Goal: Task Accomplishment & Management: Use online tool/utility

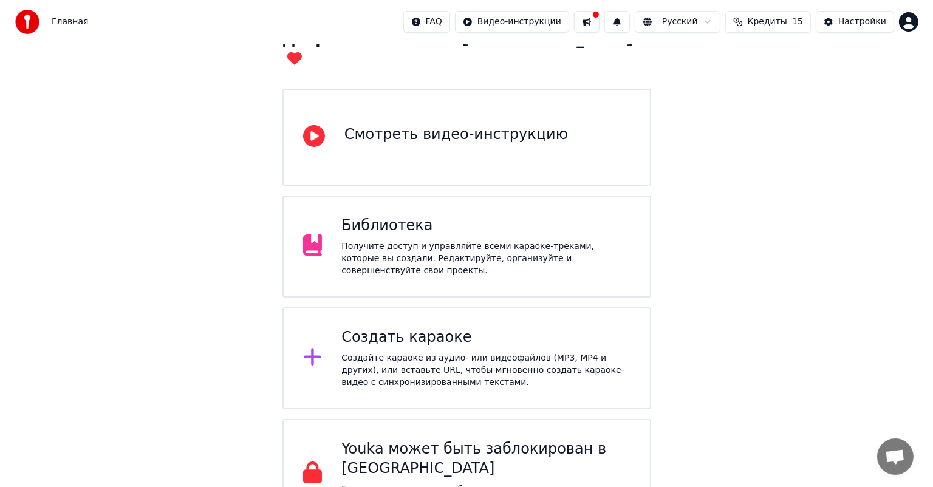
scroll to position [91, 0]
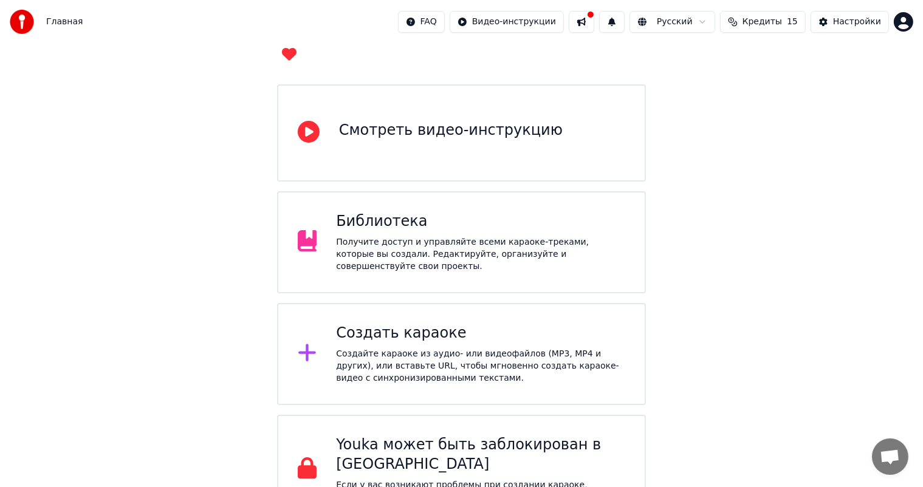
click at [442, 348] on div "Создайте караоке из аудио- или видеофайлов (MP3, MP4 и других), или вставьте UR…" at bounding box center [480, 366] width 289 height 36
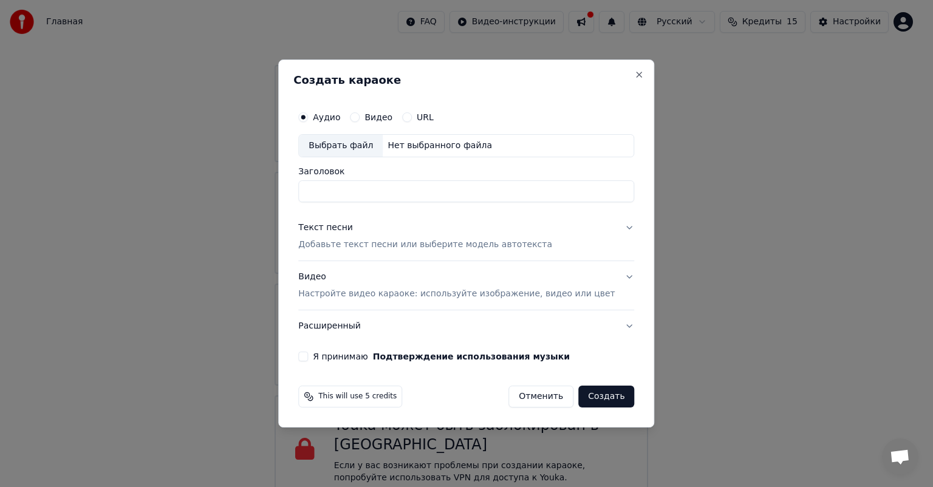
click at [377, 145] on div "Выбрать файл" at bounding box center [341, 146] width 84 height 22
drag, startPoint x: 601, startPoint y: 194, endPoint x: 312, endPoint y: 197, distance: 288.6
click at [312, 197] on div "**********" at bounding box center [466, 233] width 346 height 266
type input "*"
type input "**********"
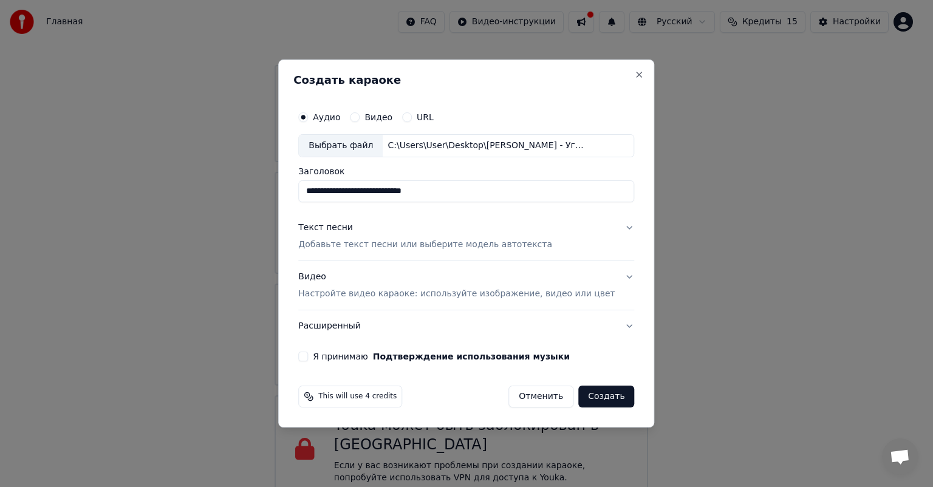
click at [375, 247] on p "Добавьте текст песни или выберите модель автотекста" at bounding box center [425, 245] width 254 height 12
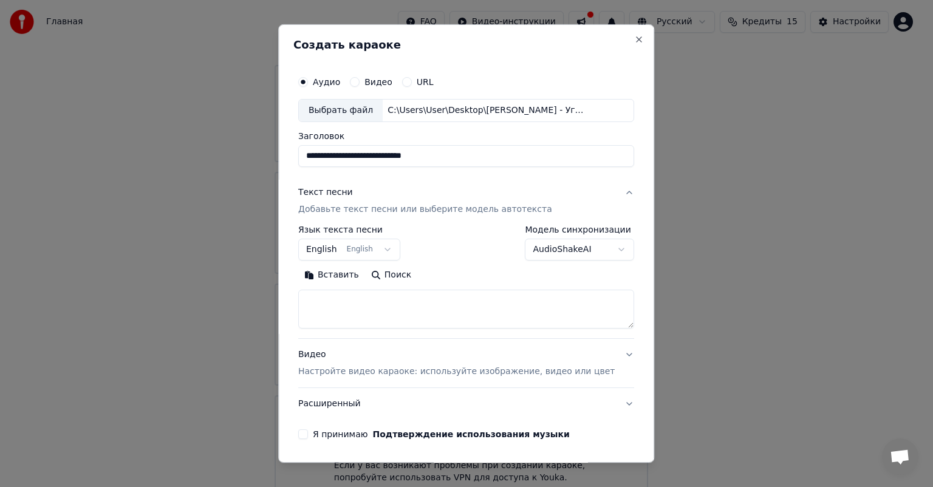
click at [392, 248] on button "English English" at bounding box center [349, 250] width 102 height 22
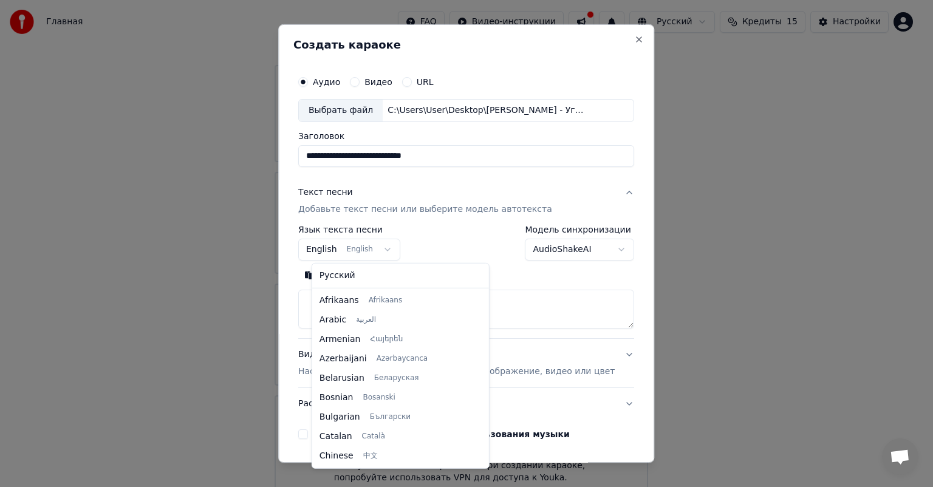
scroll to position [97, 0]
select select "**"
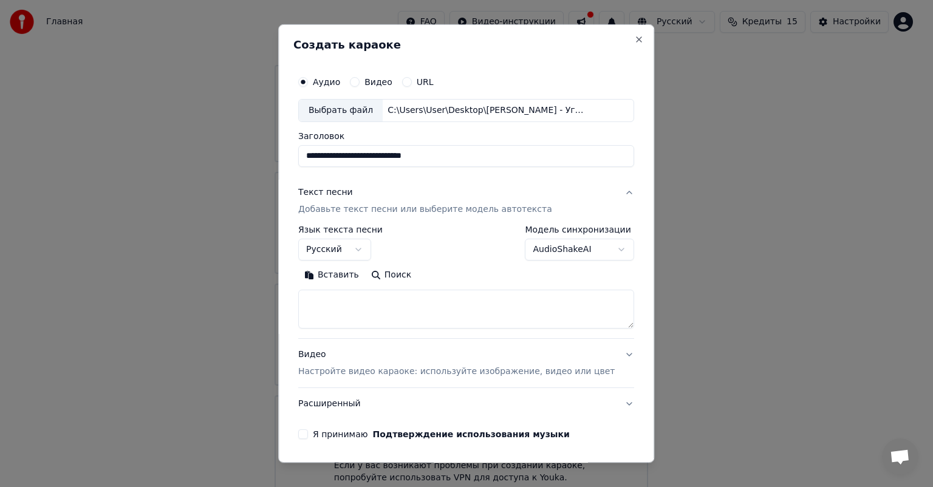
click at [349, 312] on textarea at bounding box center [466, 309] width 336 height 39
paste textarea "**********"
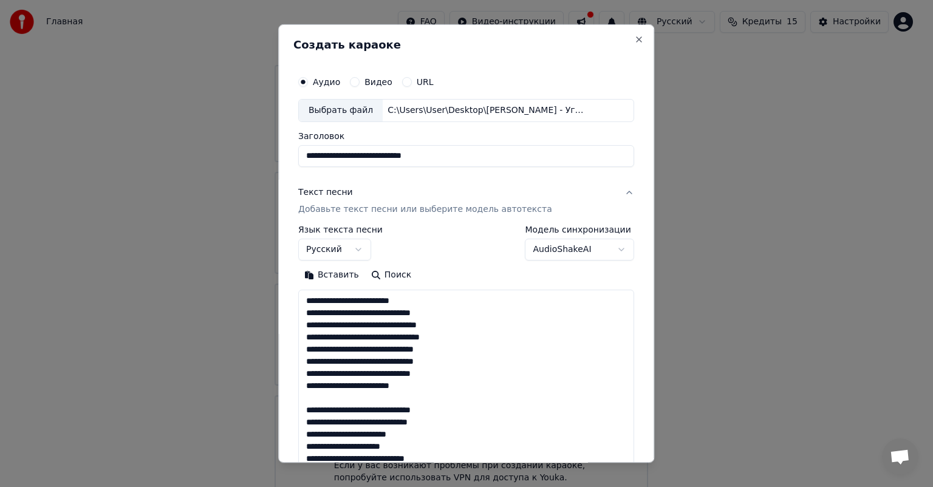
scroll to position [500, 0]
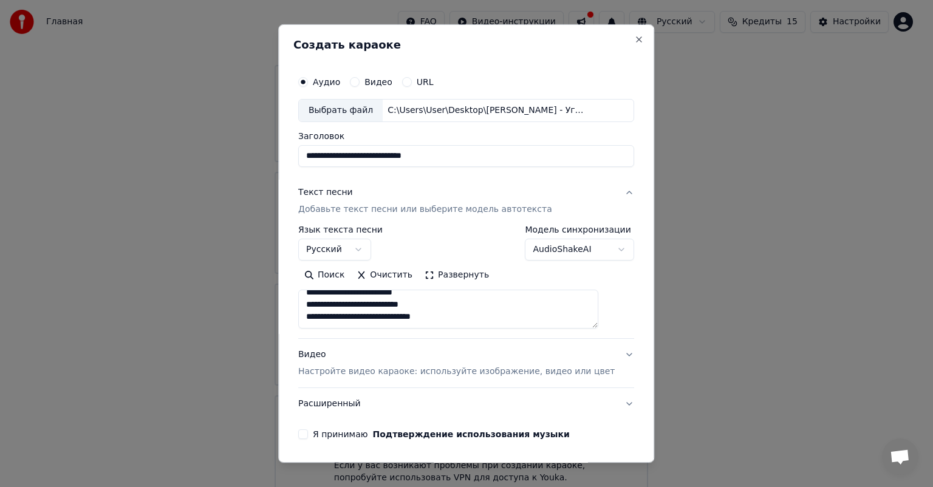
type textarea "**********"
click at [446, 267] on button "Развернуть" at bounding box center [457, 274] width 77 height 19
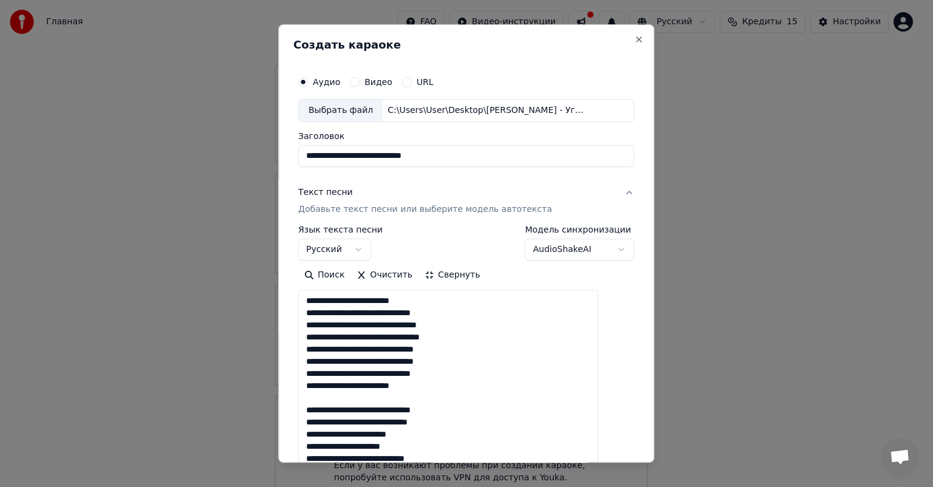
click at [445, 274] on button "Свернуть" at bounding box center [452, 274] width 67 height 19
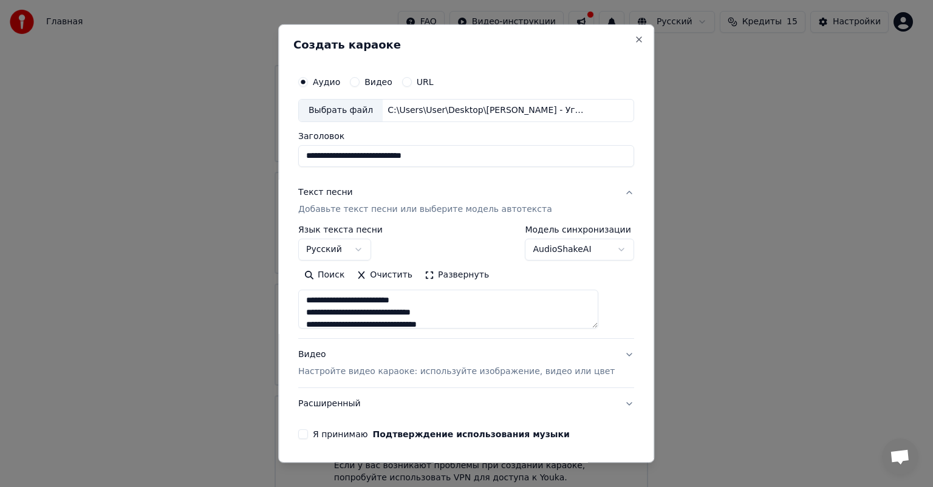
scroll to position [41, 0]
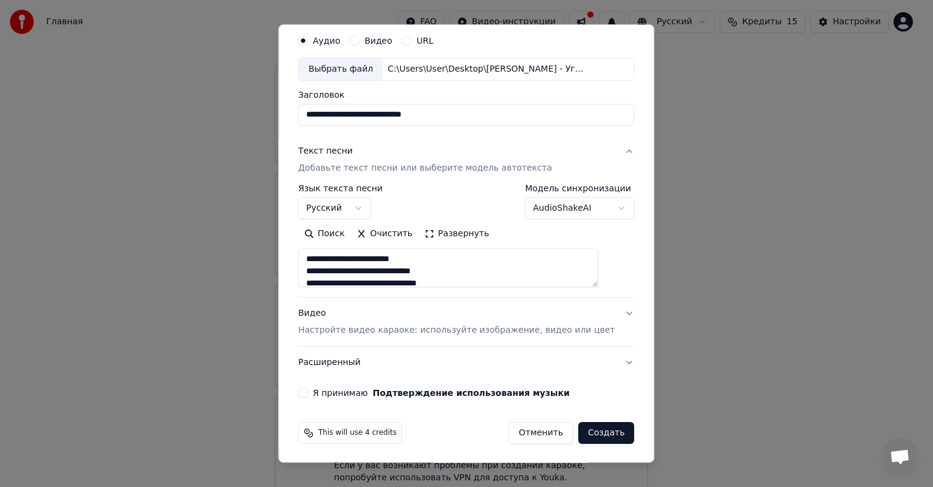
click at [445, 327] on p "Настройте видео караоке: используйте изображение, видео или цвет" at bounding box center [456, 330] width 317 height 12
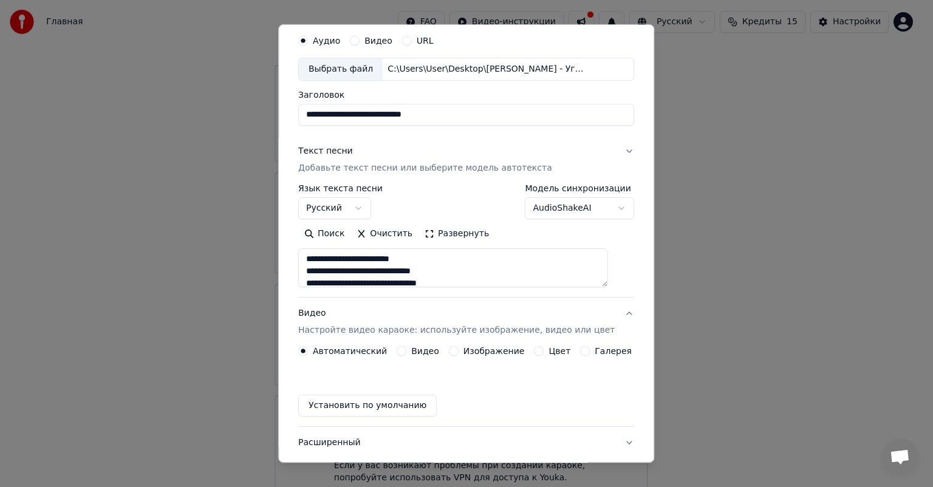
scroll to position [9, 0]
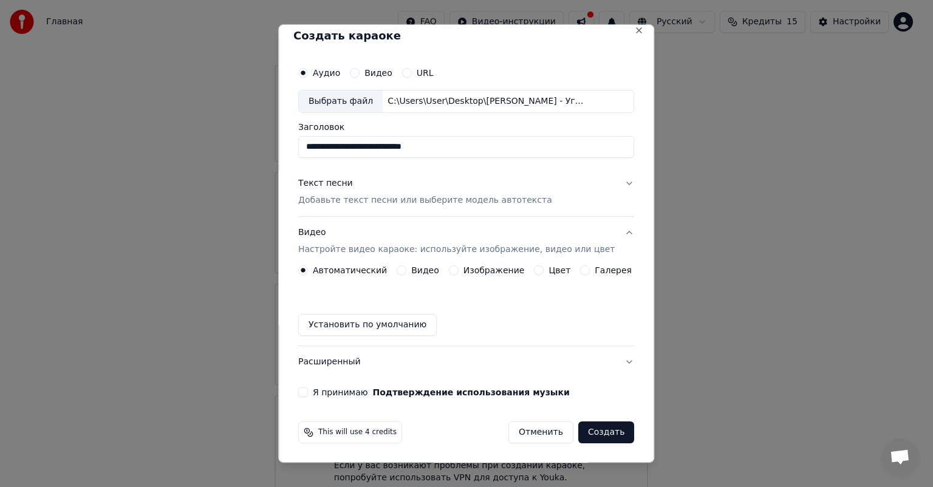
click at [403, 268] on button "Видео" at bounding box center [402, 270] width 10 height 10
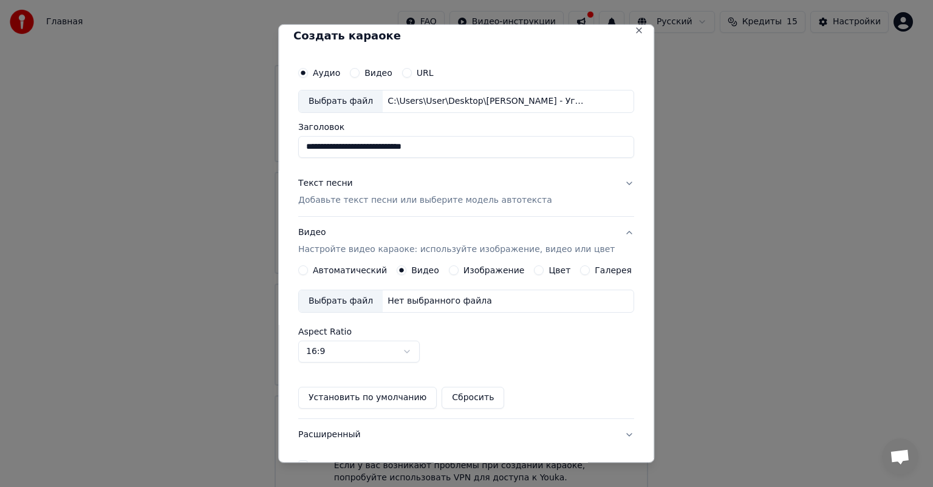
click at [357, 301] on div "Выбрать файл" at bounding box center [341, 301] width 84 height 22
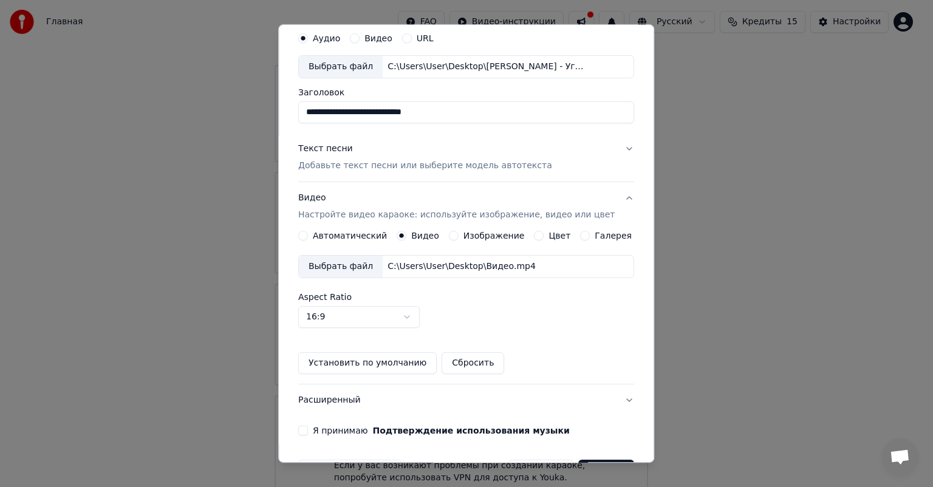
scroll to position [81, 0]
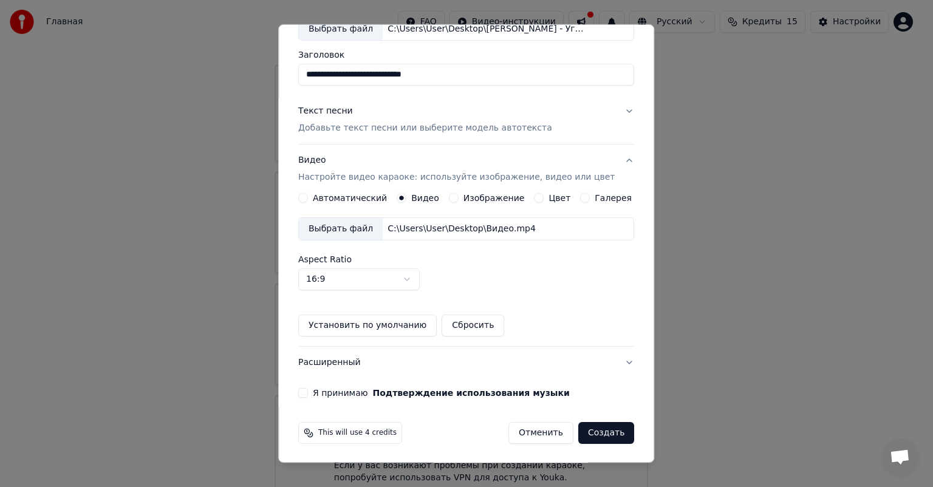
click at [548, 361] on button "Расширенный" at bounding box center [466, 363] width 336 height 32
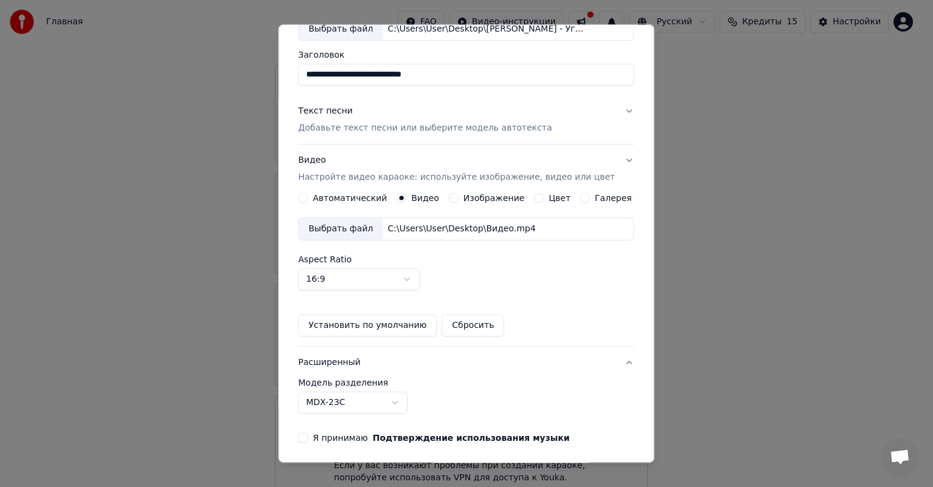
scroll to position [0, 0]
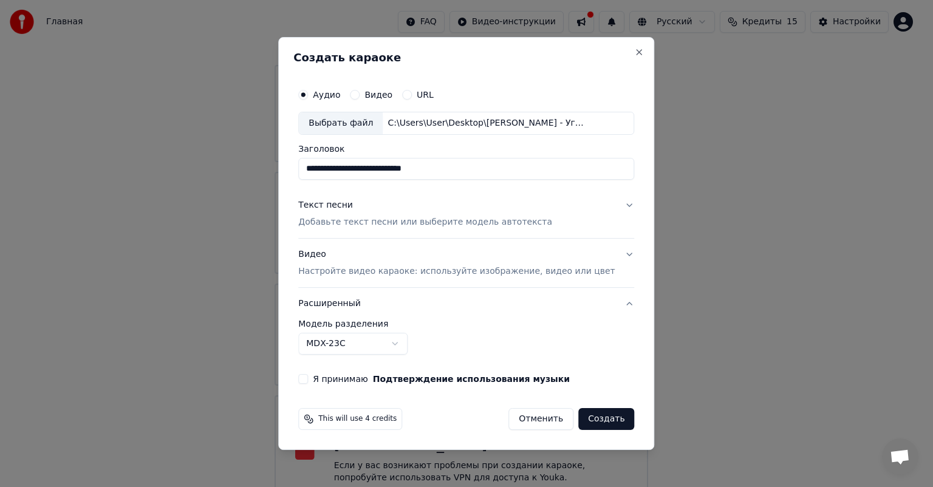
click at [431, 270] on p "Настройте видео караоке: используйте изображение, видео или цвет" at bounding box center [456, 271] width 317 height 12
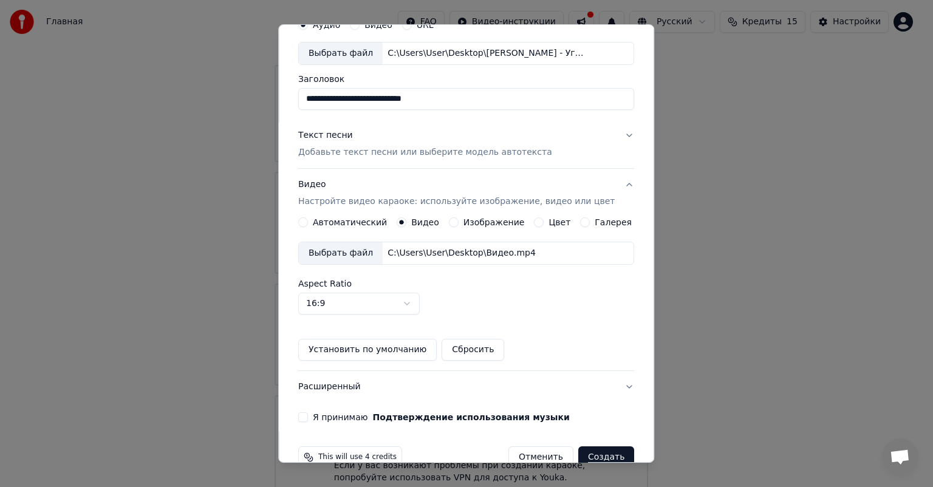
scroll to position [81, 0]
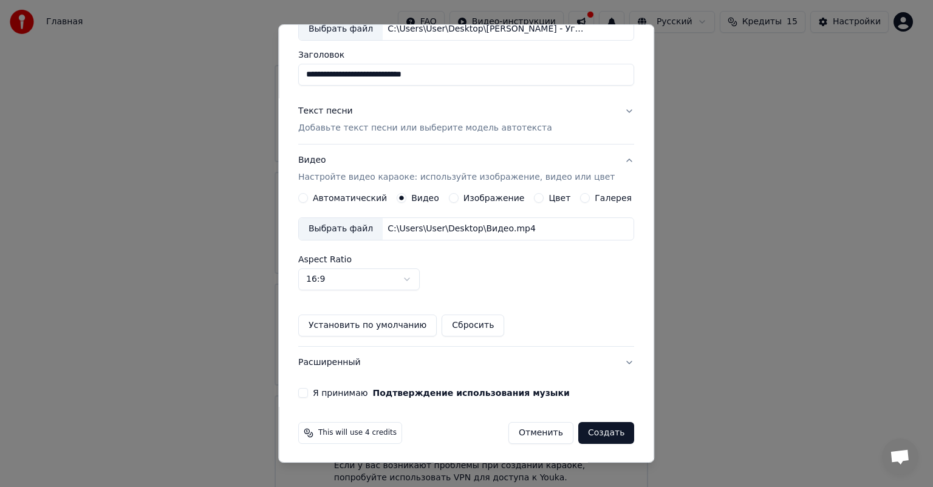
click at [308, 395] on button "Я принимаю Подтверждение использования музыки" at bounding box center [303, 393] width 10 height 10
click at [611, 112] on button "Текст песни Добавьте текст песни или выберите модель автотекста" at bounding box center [466, 119] width 336 height 49
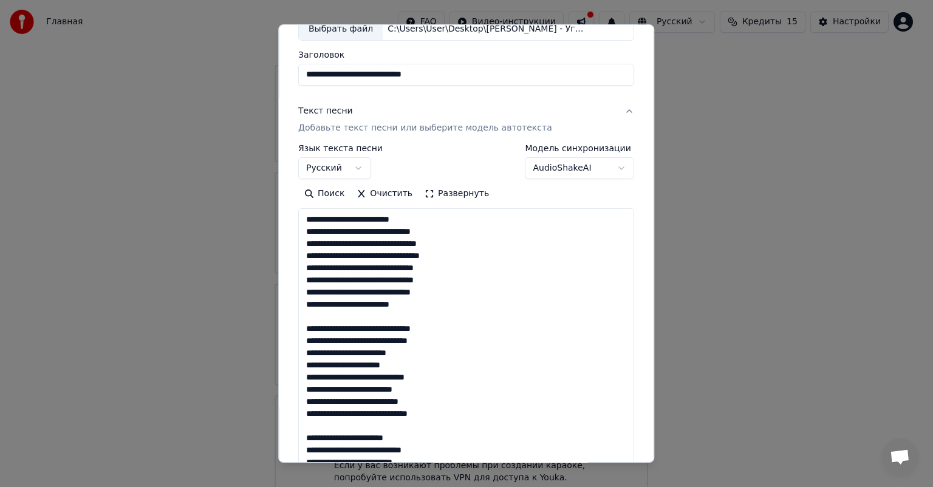
scroll to position [41, 0]
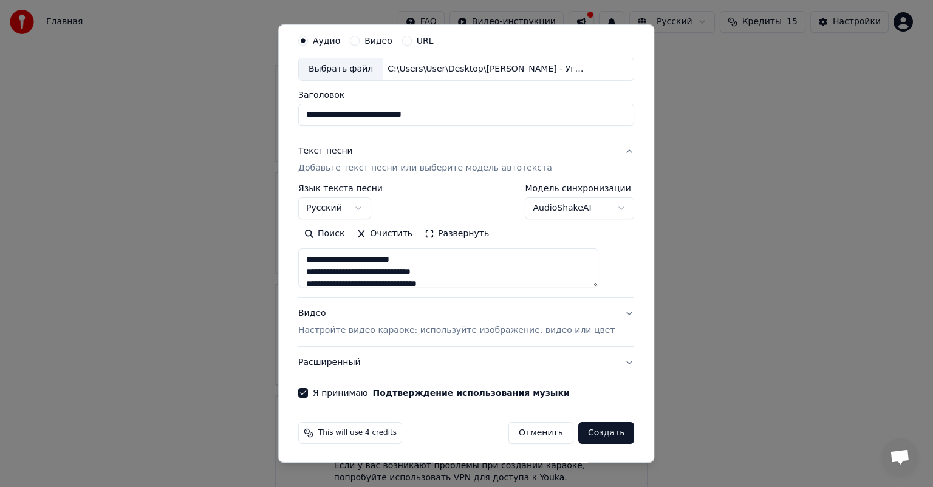
click at [599, 204] on body "Главная FAQ Видео-инструкции Русский Кредиты 15 Настройки Добро пожаловать в Yo…" at bounding box center [461, 206] width 923 height 595
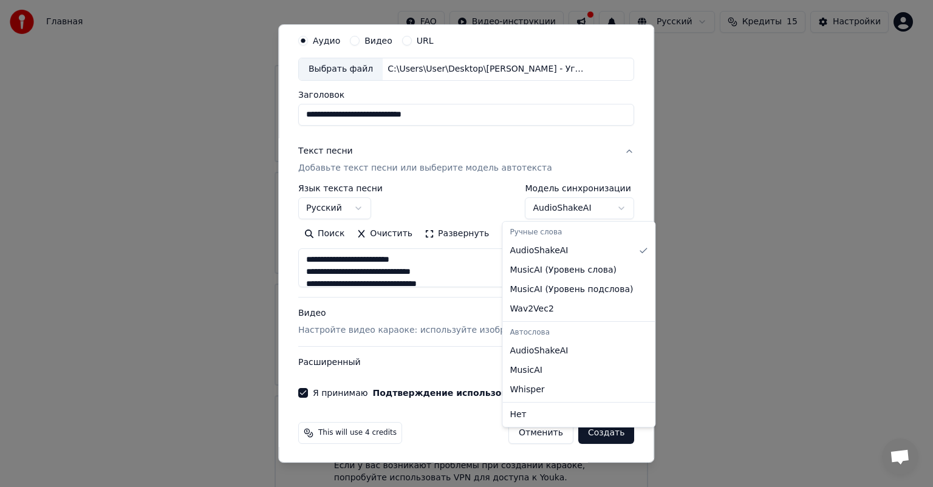
click at [599, 204] on body "Главная FAQ Видео-инструкции Русский Кредиты 15 Настройки Добро пожаловать в Yo…" at bounding box center [461, 206] width 923 height 595
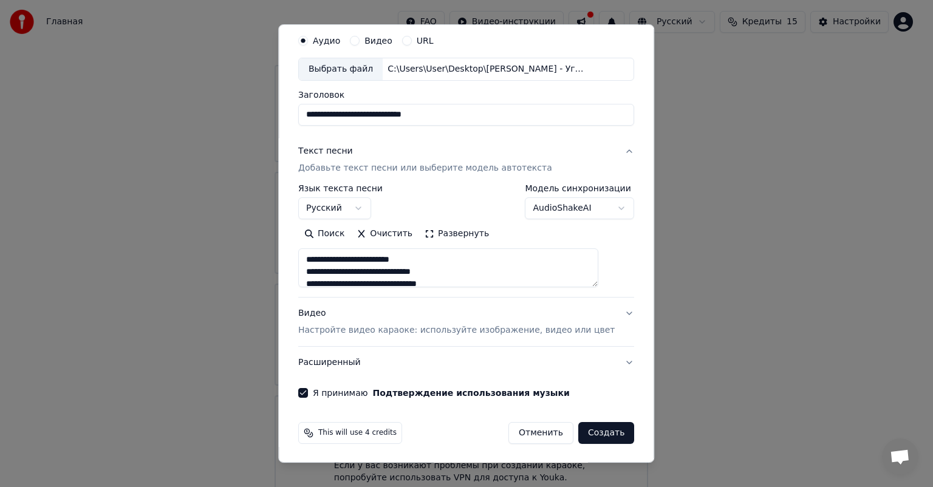
click at [584, 428] on button "Создать" at bounding box center [606, 433] width 56 height 22
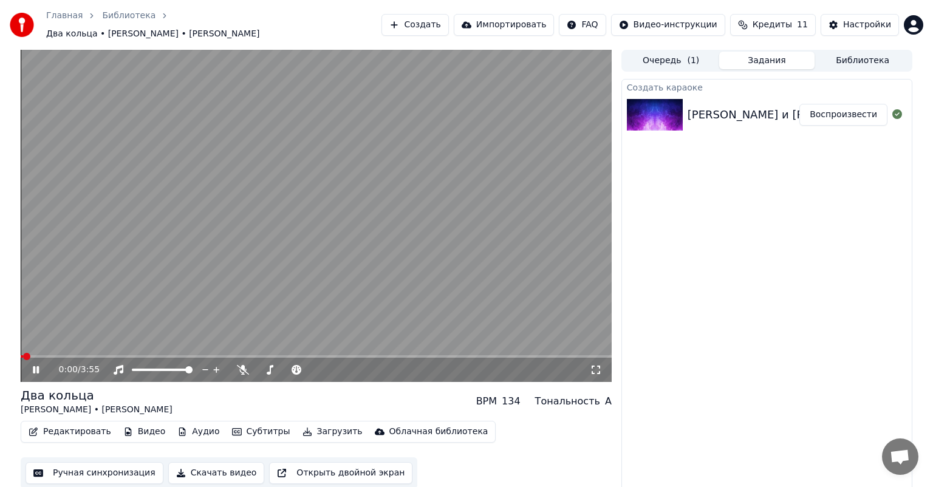
click at [32, 365] on icon at bounding box center [44, 370] width 29 height 10
click at [38, 366] on icon at bounding box center [36, 369] width 6 height 7
click at [67, 426] on button "Редактировать" at bounding box center [70, 431] width 92 height 17
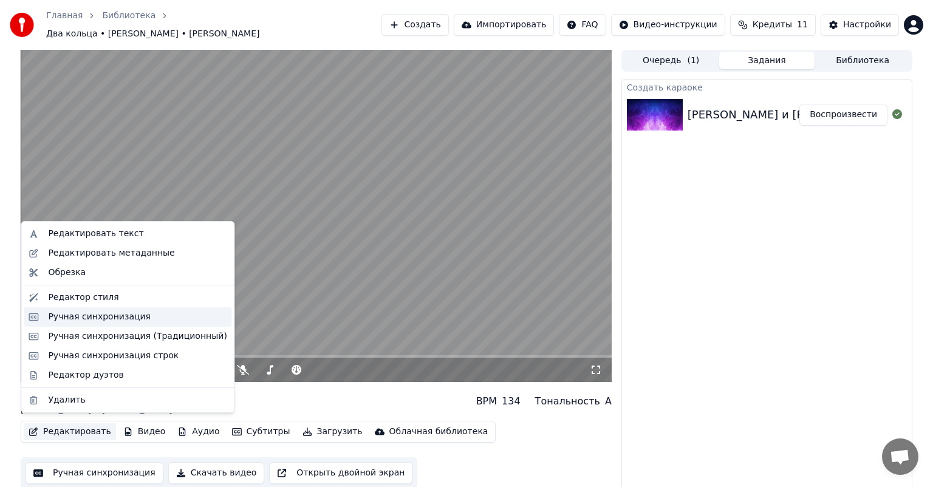
click at [68, 320] on div "Ручная синхронизация" at bounding box center [99, 317] width 103 height 12
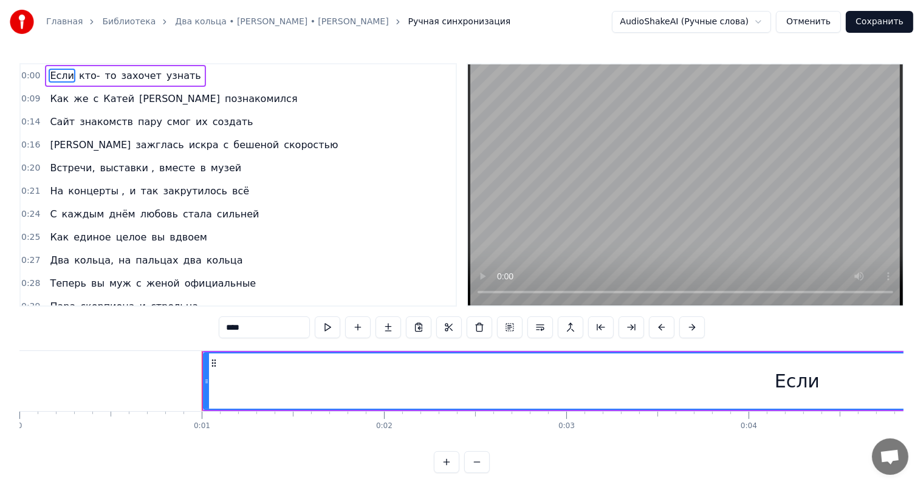
click at [87, 77] on span "кто-" at bounding box center [90, 76] width 24 height 14
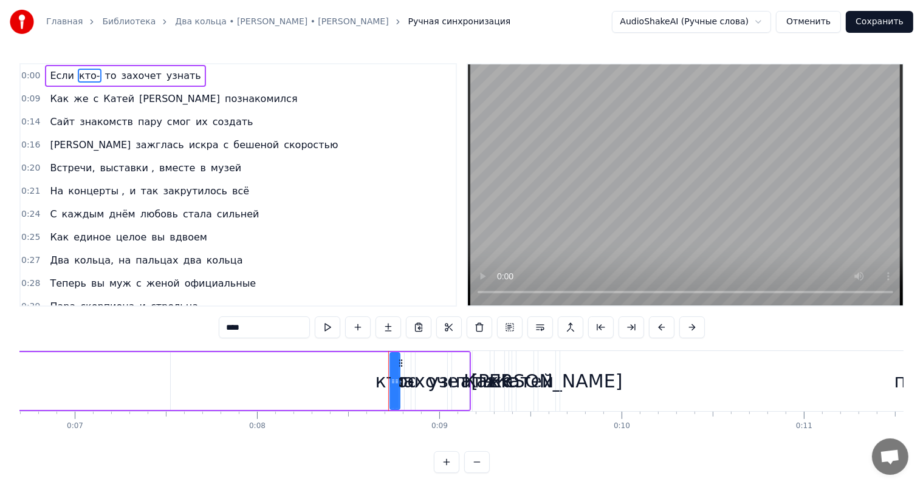
scroll to position [0, 1528]
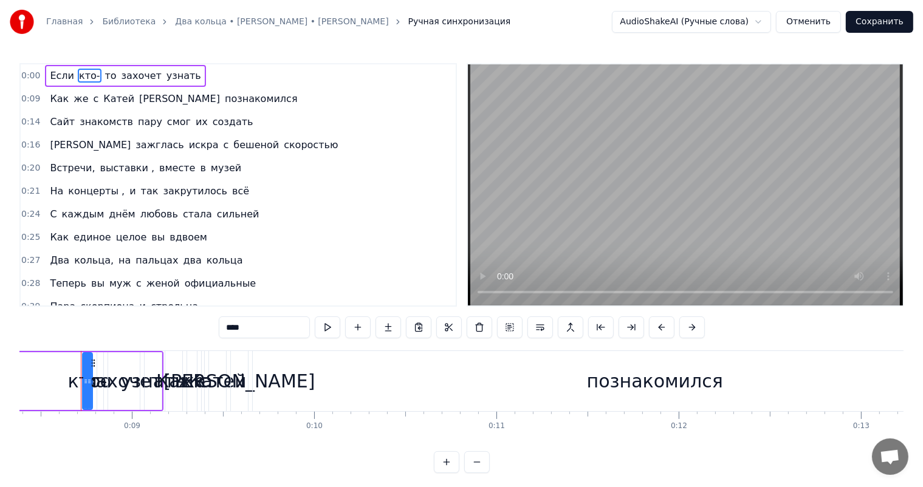
click at [250, 323] on input "****" at bounding box center [264, 328] width 91 height 22
click at [104, 75] on span "то" at bounding box center [111, 76] width 14 height 14
type input "**"
click at [227, 321] on input "**" at bounding box center [264, 328] width 91 height 22
click at [120, 17] on link "Библиотека" at bounding box center [128, 22] width 53 height 12
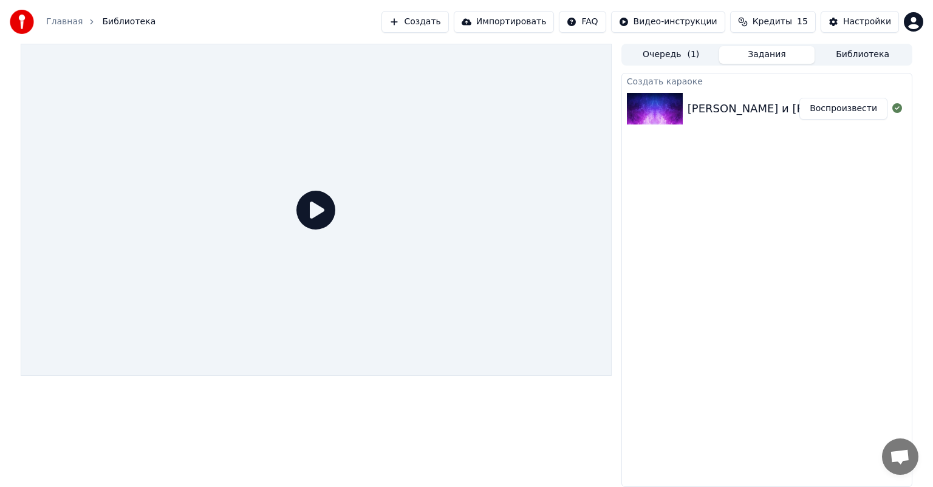
click at [757, 104] on div "[PERSON_NAME] и [PERSON_NAME] кольца" at bounding box center [808, 108] width 240 height 17
click at [734, 105] on div "[PERSON_NAME] и [PERSON_NAME] кольца" at bounding box center [808, 108] width 240 height 17
click at [726, 102] on div "[PERSON_NAME] и [PERSON_NAME] кольца" at bounding box center [808, 108] width 240 height 17
click at [318, 211] on icon at bounding box center [315, 210] width 39 height 39
click at [714, 97] on div "[PERSON_NAME] и [PERSON_NAME] - Два кольца Воспроизвести" at bounding box center [767, 108] width 290 height 41
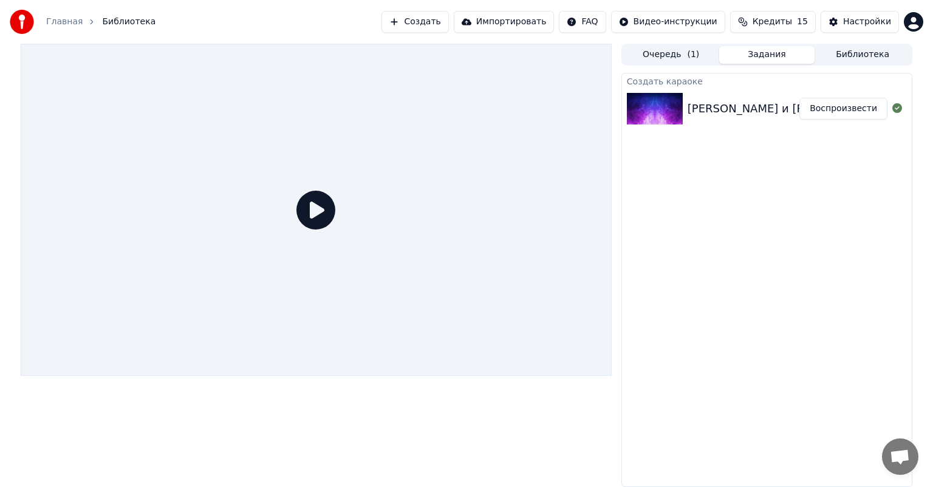
click at [853, 107] on button "Воспроизвести" at bounding box center [843, 109] width 88 height 22
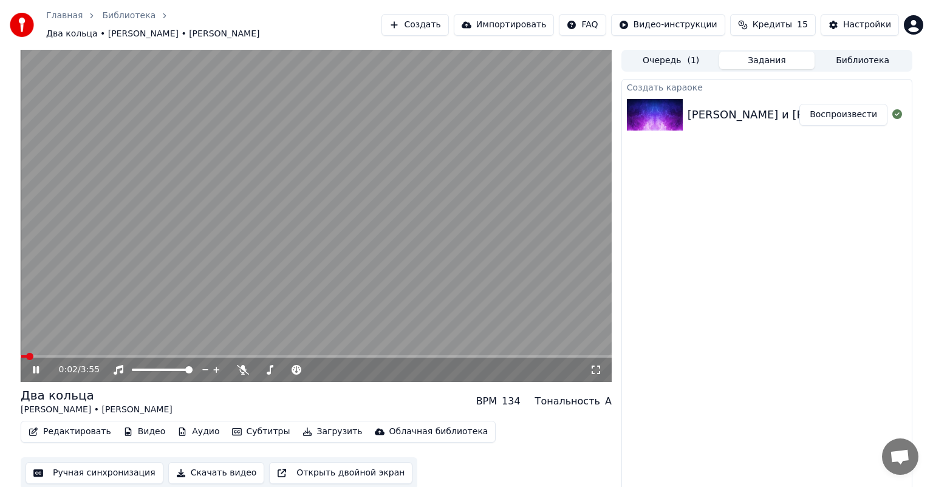
click at [33, 366] on icon at bounding box center [36, 369] width 6 height 7
click at [119, 467] on button "Ручная синхронизация" at bounding box center [95, 473] width 138 height 22
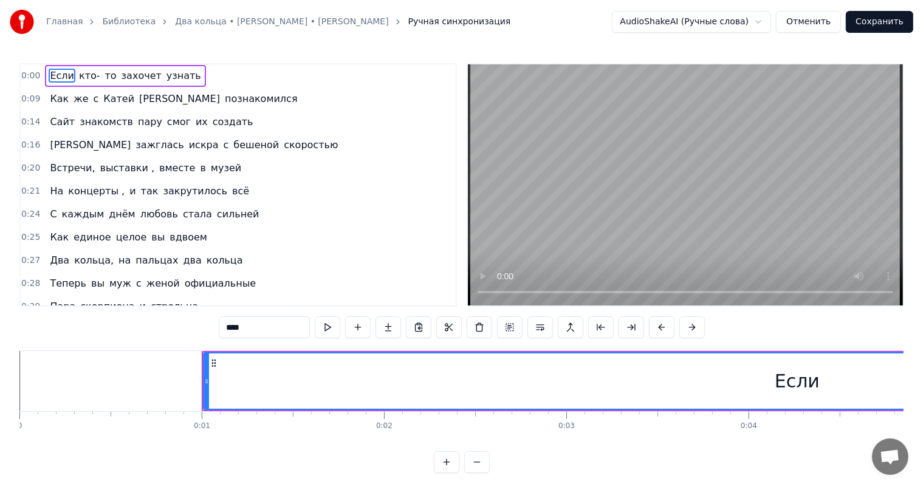
scroll to position [16, 0]
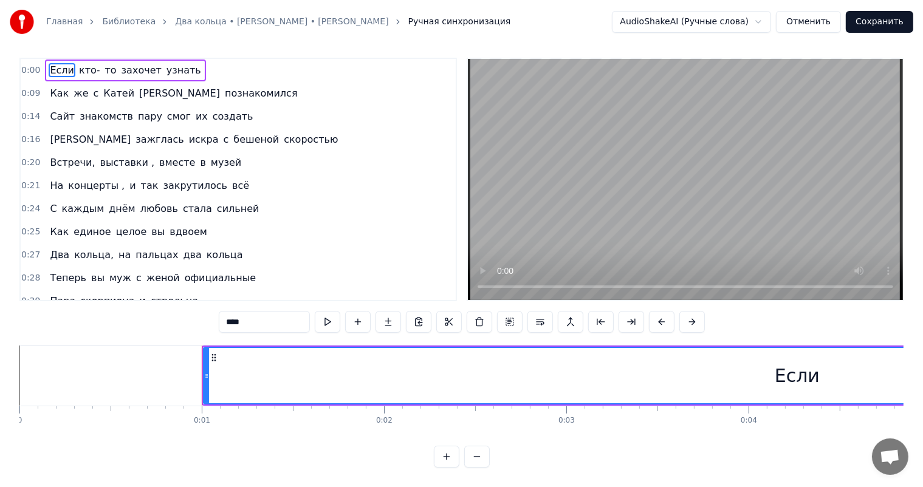
click at [776, 360] on div "Если" at bounding box center [797, 375] width 1186 height 55
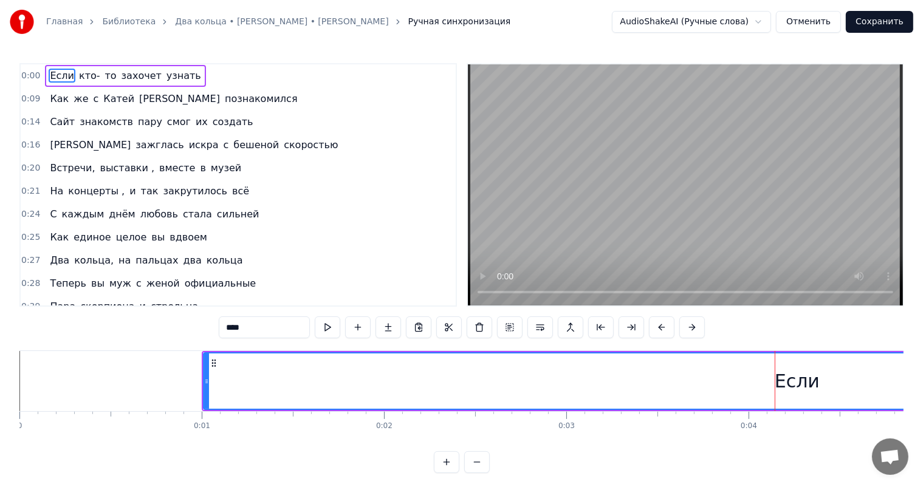
type input "****"
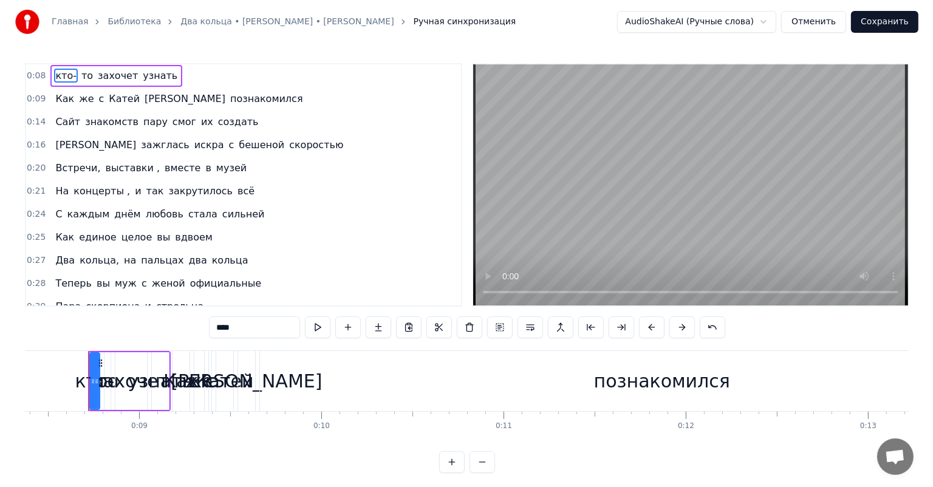
scroll to position [0, 1528]
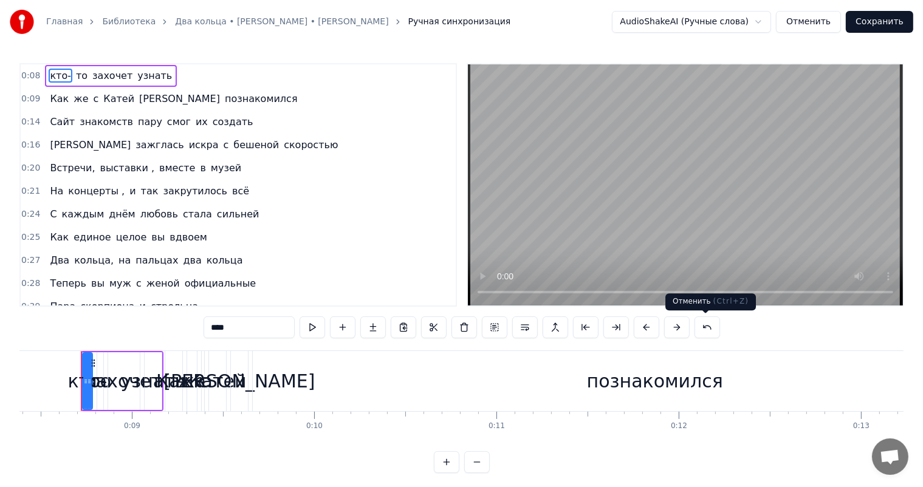
click at [713, 331] on button at bounding box center [707, 328] width 26 height 22
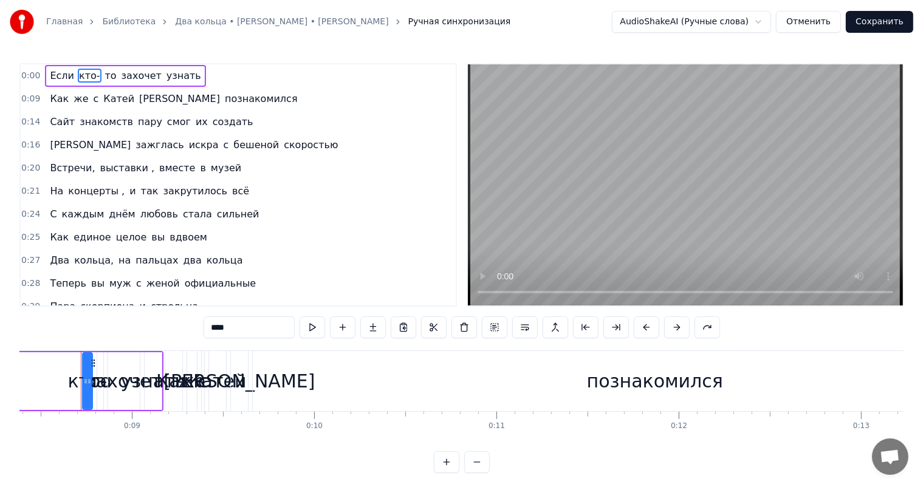
click at [185, 22] on link "Два кольца • [PERSON_NAME] • [PERSON_NAME]" at bounding box center [281, 22] width 213 height 12
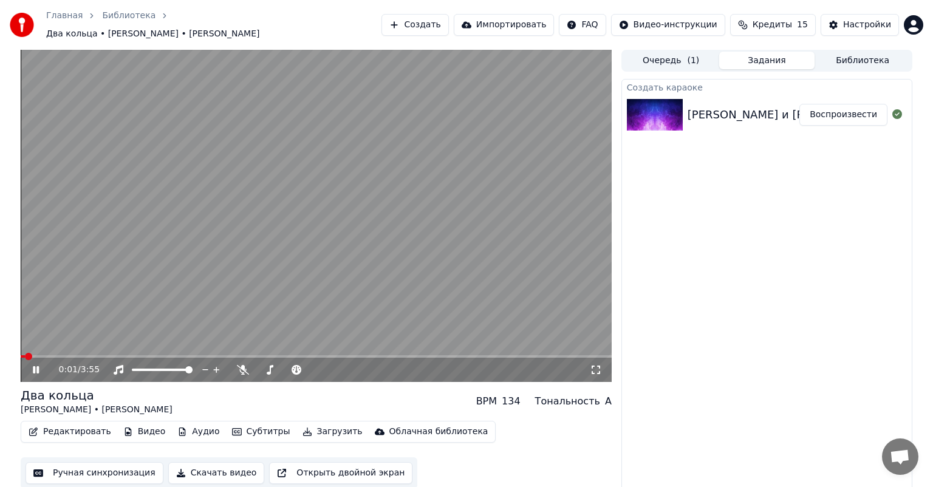
click at [32, 365] on icon at bounding box center [44, 370] width 29 height 10
click at [116, 465] on button "Ручная синхронизация" at bounding box center [95, 473] width 138 height 22
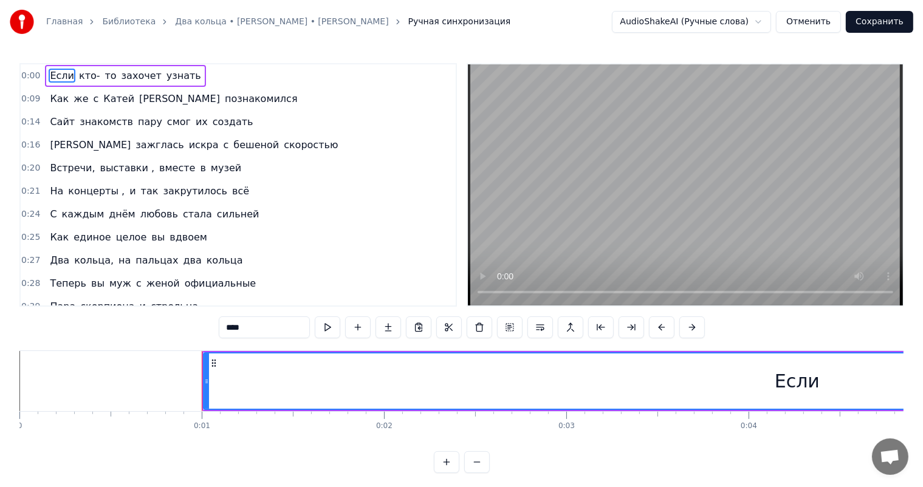
click at [239, 18] on link "Два кольца • [PERSON_NAME] • [PERSON_NAME]" at bounding box center [281, 22] width 213 height 12
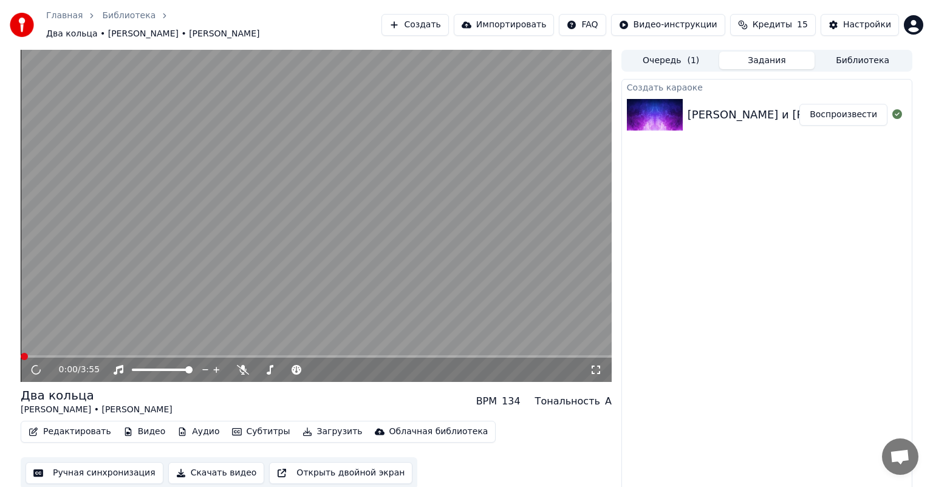
drag, startPoint x: 68, startPoint y: 434, endPoint x: 68, endPoint y: 428, distance: 6.7
click at [68, 428] on div "Редактировать Видео Аудио Субтитры Загрузить Облачная библиотека" at bounding box center [258, 432] width 475 height 22
click at [68, 428] on button "Редактировать" at bounding box center [70, 431] width 92 height 17
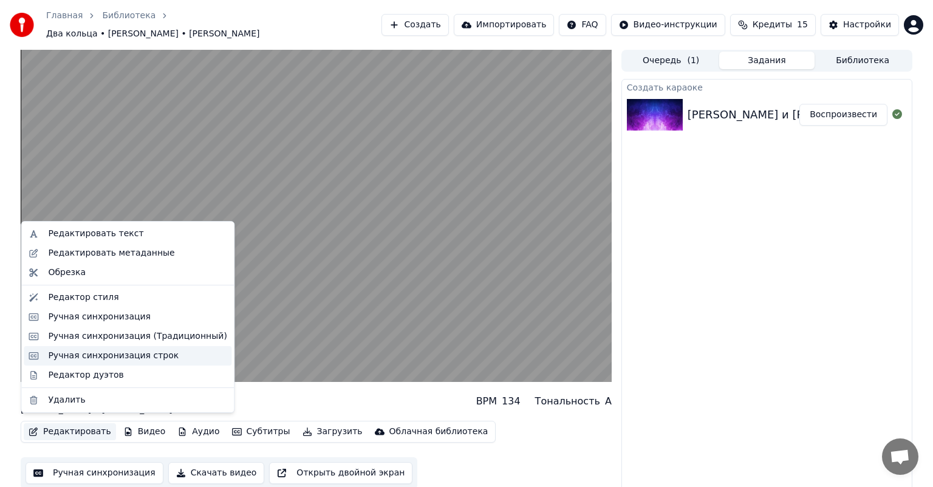
click at [123, 354] on div "Ручная синхронизация строк" at bounding box center [113, 356] width 131 height 12
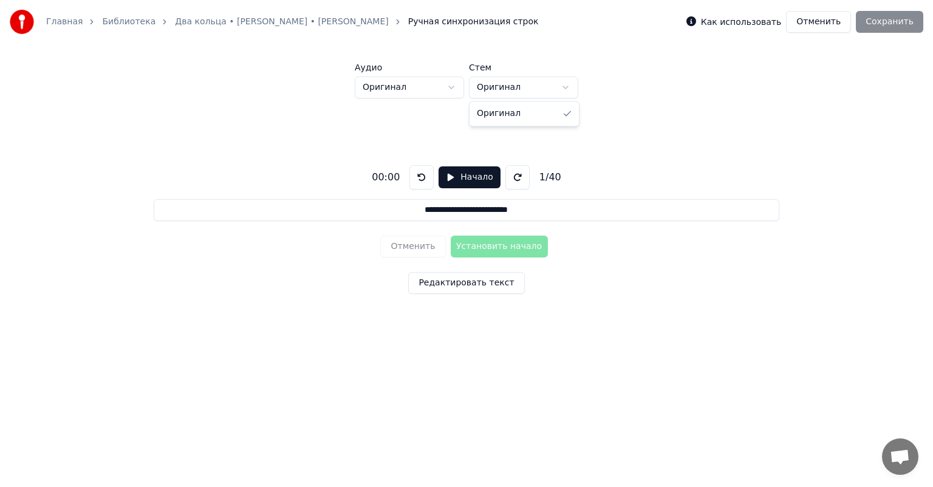
click at [504, 88] on html "**********" at bounding box center [466, 187] width 933 height 375
click at [419, 90] on html "**********" at bounding box center [466, 187] width 933 height 375
click at [451, 175] on button "Начало" at bounding box center [469, 177] width 61 height 22
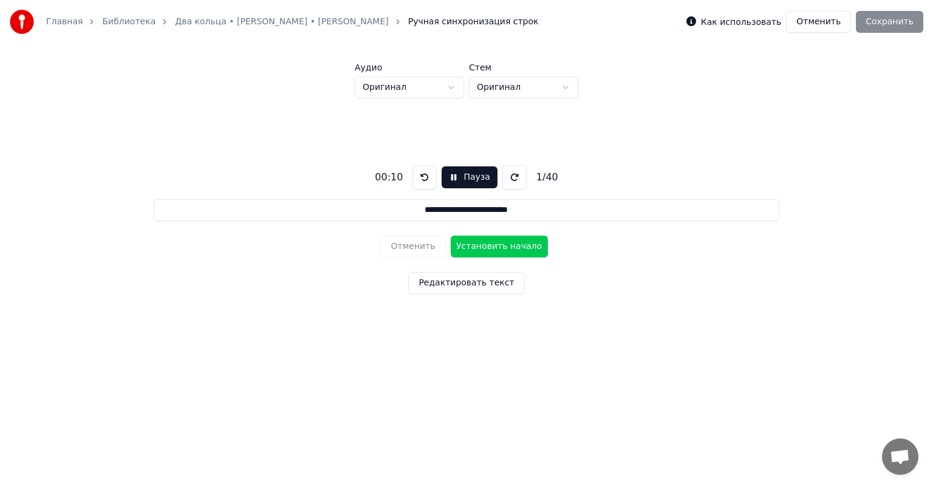
click at [451, 211] on input "**********" at bounding box center [467, 210] width 626 height 22
click at [523, 250] on button "Установить начало" at bounding box center [499, 247] width 97 height 22
click at [523, 250] on button "Установить конец" at bounding box center [499, 247] width 97 height 22
click at [523, 250] on button "Установить начало" at bounding box center [499, 247] width 97 height 22
click at [523, 250] on button "Установить конец" at bounding box center [499, 247] width 97 height 22
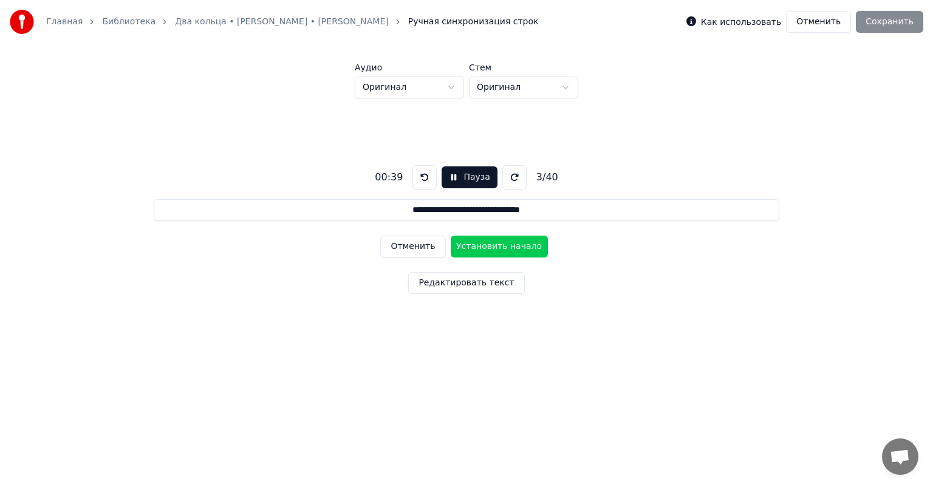
click at [523, 250] on button "Установить начало" at bounding box center [499, 247] width 97 height 22
click at [523, 250] on button "Установить конец" at bounding box center [499, 247] width 97 height 22
click at [523, 250] on button "Установить начало" at bounding box center [499, 247] width 97 height 22
click at [523, 250] on button "Установить конец" at bounding box center [499, 247] width 97 height 22
click at [523, 250] on button "Установить начало" at bounding box center [499, 247] width 97 height 22
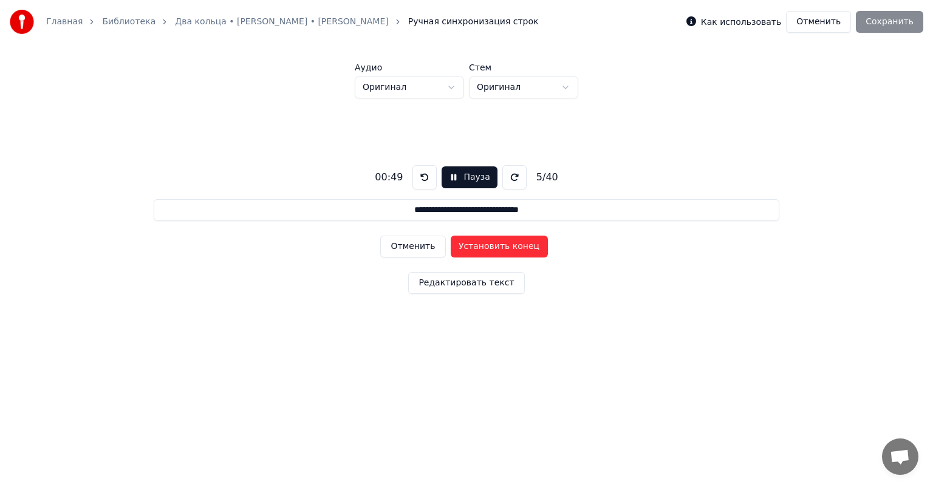
click at [523, 250] on button "Установить конец" at bounding box center [499, 247] width 97 height 22
click at [523, 250] on button "Установить начало" at bounding box center [499, 247] width 97 height 22
click at [523, 250] on button "Установить конец" at bounding box center [499, 247] width 97 height 22
click at [523, 250] on button "Установить начало" at bounding box center [499, 247] width 97 height 22
click at [523, 250] on button "Установить конец" at bounding box center [499, 247] width 97 height 22
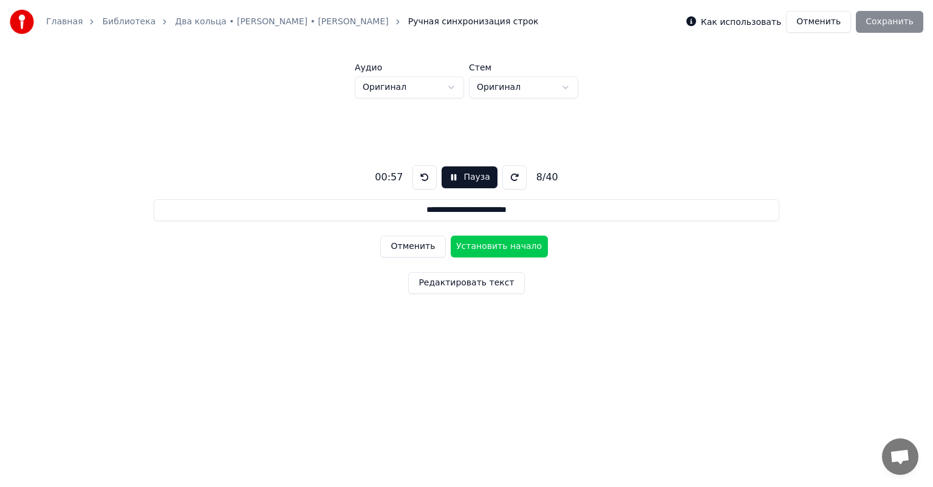
click at [523, 250] on button "Установить начало" at bounding box center [499, 247] width 97 height 22
click at [523, 250] on button "Установить конец" at bounding box center [499, 247] width 97 height 22
click at [523, 250] on button "Установить начало" at bounding box center [499, 247] width 97 height 22
click at [523, 250] on button "Установить конец" at bounding box center [499, 247] width 97 height 22
click at [523, 250] on button "Установить начало" at bounding box center [499, 247] width 97 height 22
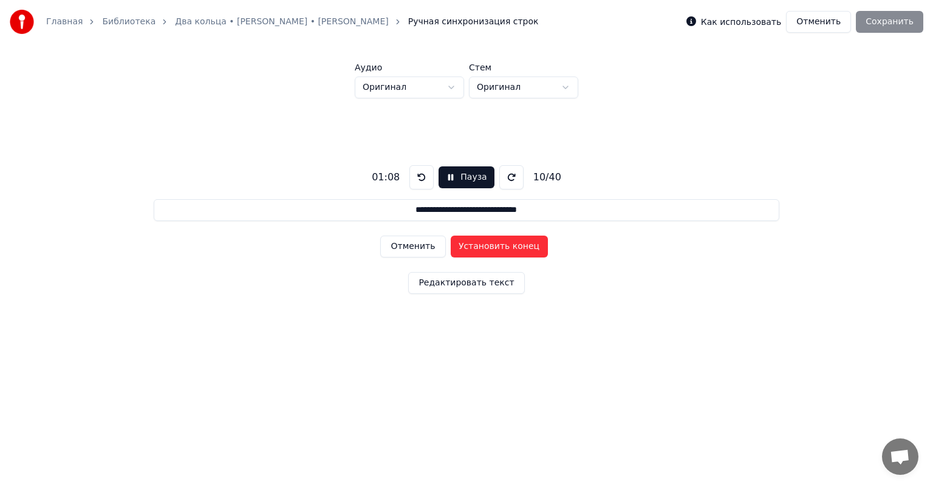
click at [523, 250] on button "Установить конец" at bounding box center [499, 247] width 97 height 22
click at [523, 250] on button "Установить начало" at bounding box center [499, 247] width 97 height 22
click at [523, 250] on button "Установить конец" at bounding box center [499, 247] width 97 height 22
click at [523, 250] on button "Установить начало" at bounding box center [499, 247] width 97 height 22
click at [523, 250] on button "Установить конец" at bounding box center [499, 247] width 97 height 22
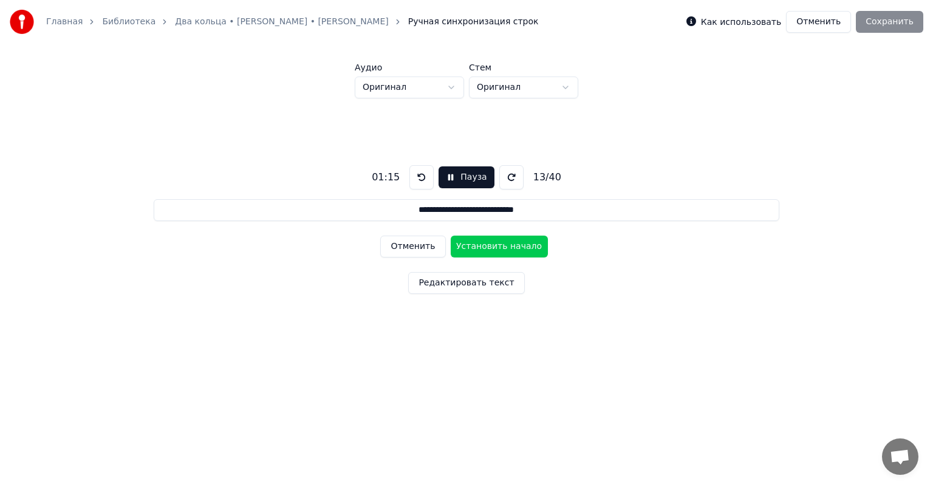
click at [523, 250] on button "Установить начало" at bounding box center [499, 247] width 97 height 22
click at [523, 250] on button "Установить конец" at bounding box center [499, 247] width 97 height 22
click at [523, 250] on button "Установить начало" at bounding box center [499, 247] width 97 height 22
click at [523, 250] on button "Установить конец" at bounding box center [499, 247] width 97 height 22
click at [523, 250] on button "Установить начало" at bounding box center [499, 247] width 97 height 22
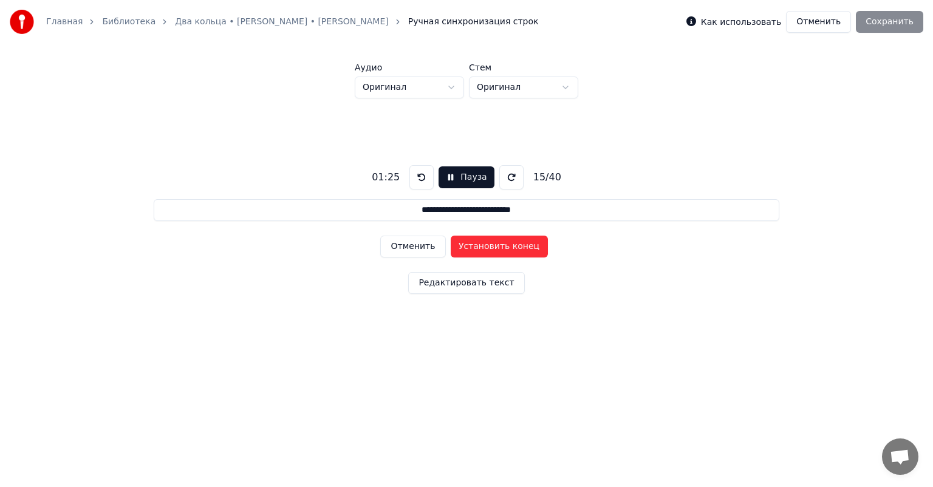
click at [523, 250] on button "Установить конец" at bounding box center [499, 247] width 97 height 22
click at [523, 250] on button "Установить начало" at bounding box center [499, 247] width 97 height 22
click at [523, 250] on button "Установить конец" at bounding box center [499, 247] width 97 height 22
click at [523, 250] on button "Установить начало" at bounding box center [499, 247] width 97 height 22
click at [523, 250] on button "Установить конец" at bounding box center [499, 247] width 97 height 22
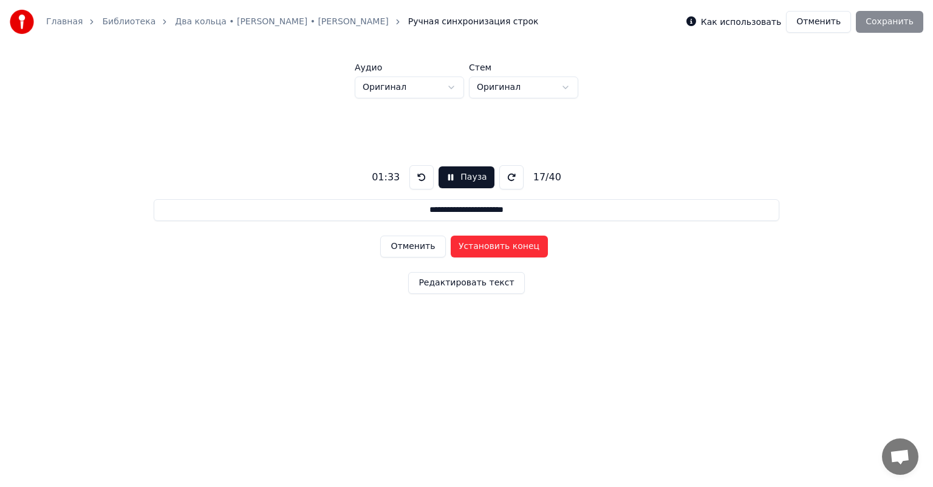
type input "**********"
click at [415, 180] on button at bounding box center [421, 177] width 24 height 24
click at [447, 183] on button "Пауза" at bounding box center [466, 177] width 55 height 22
click at [420, 177] on button at bounding box center [418, 177] width 24 height 24
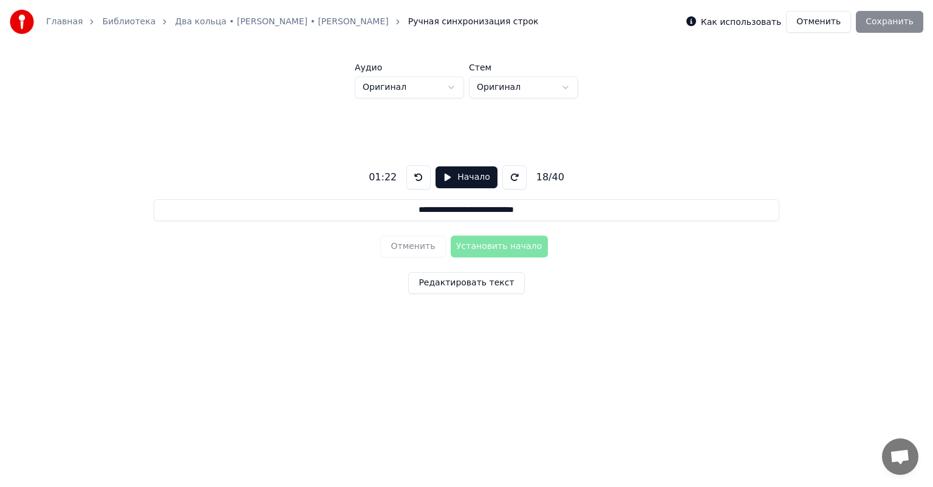
click at [395, 203] on input "**********" at bounding box center [467, 210] width 626 height 22
click at [442, 279] on button "Редактировать текст" at bounding box center [466, 283] width 116 height 22
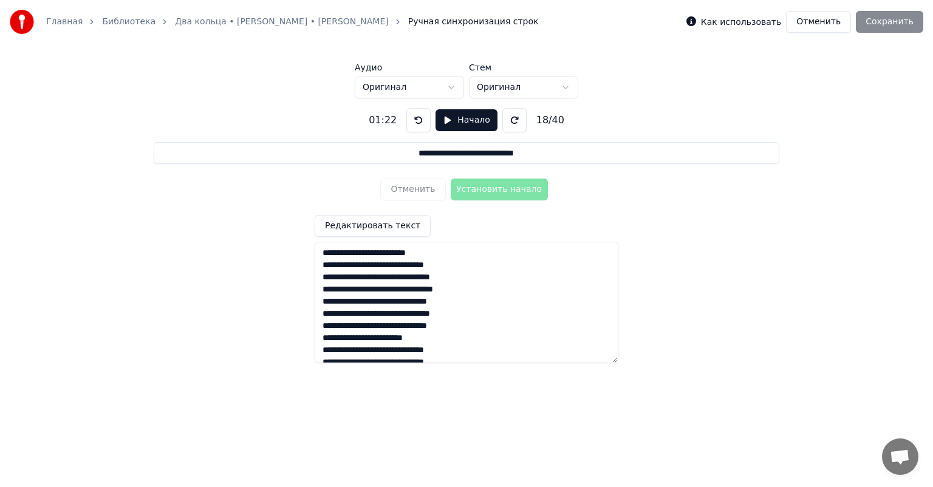
click at [321, 254] on textarea at bounding box center [467, 303] width 304 height 122
click at [532, 110] on div "01:22 Начало 18 / 40" at bounding box center [466, 120] width 205 height 24
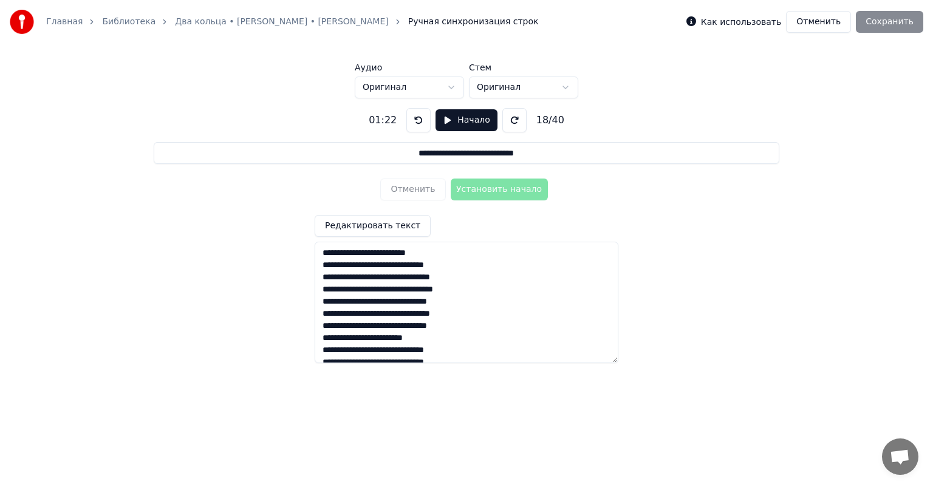
click at [539, 123] on div "18 / 40" at bounding box center [551, 120] width 38 height 15
click at [824, 25] on button "Отменить" at bounding box center [818, 22] width 65 height 22
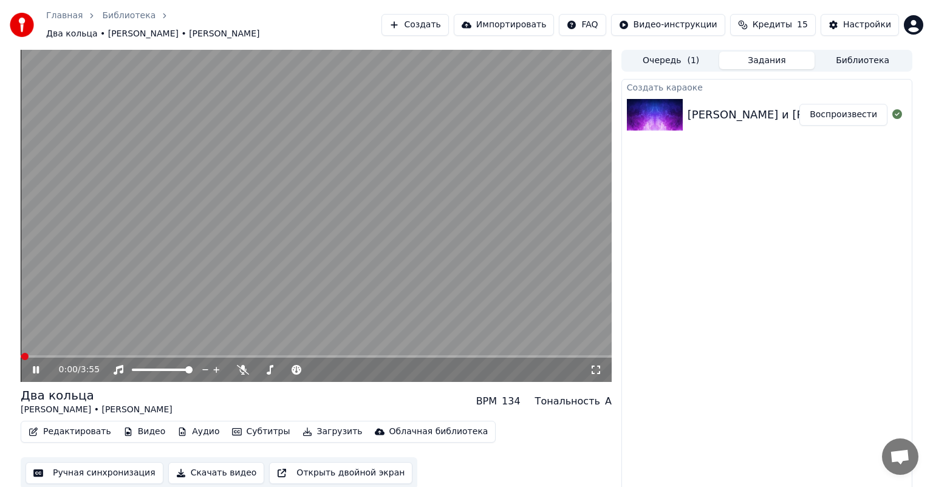
click at [95, 472] on button "Ручная синхронизация" at bounding box center [95, 473] width 138 height 22
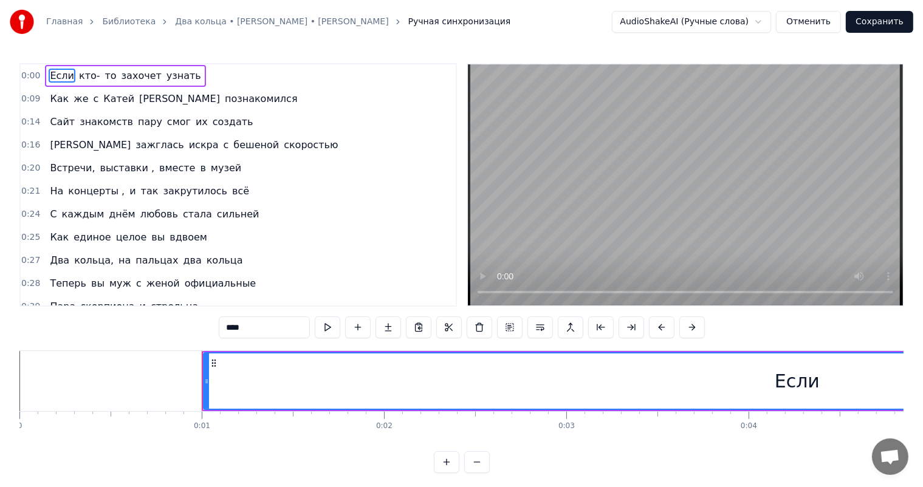
click at [239, 18] on link "Два кольца • [PERSON_NAME] • [PERSON_NAME]" at bounding box center [281, 22] width 213 height 12
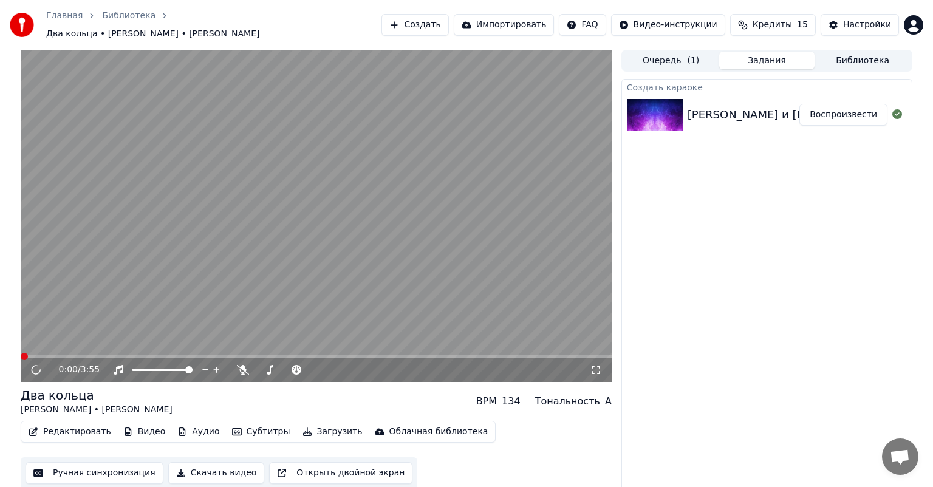
click at [90, 428] on button "Редактировать" at bounding box center [70, 431] width 92 height 17
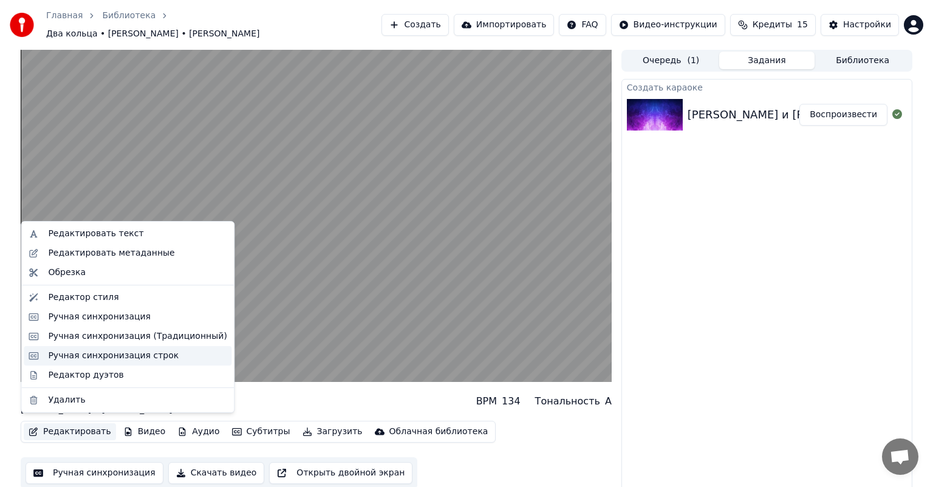
click at [102, 354] on div "Ручная синхронизация строк" at bounding box center [113, 356] width 131 height 12
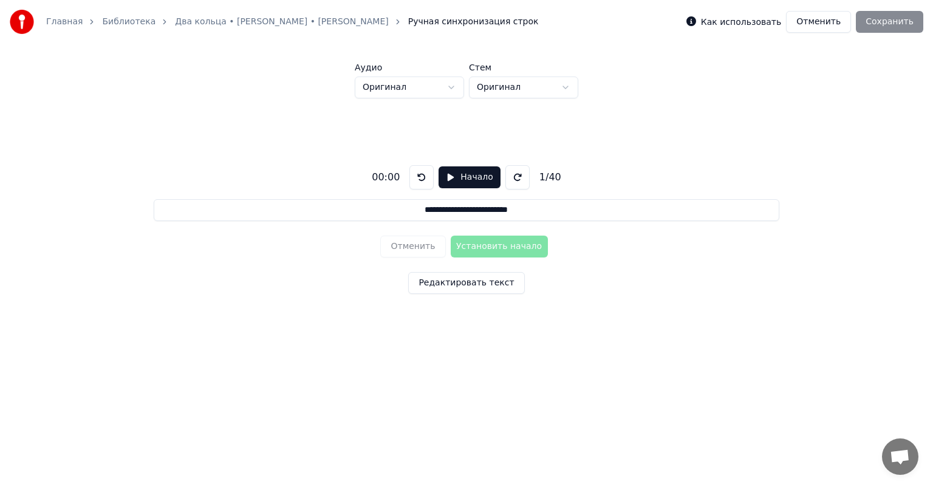
click at [466, 179] on button "Начало" at bounding box center [469, 177] width 61 height 22
click at [452, 207] on input "**********" at bounding box center [467, 210] width 626 height 22
click at [518, 248] on button "Установить начало" at bounding box center [499, 247] width 97 height 22
click at [518, 248] on button "Установить конец" at bounding box center [499, 247] width 97 height 22
click at [518, 248] on button "Установить начало" at bounding box center [499, 247] width 97 height 22
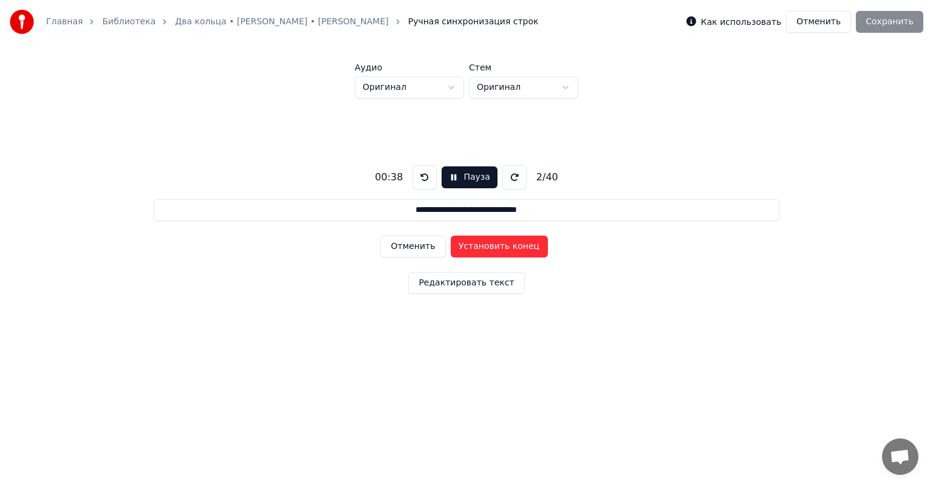
click at [518, 248] on button "Установить конец" at bounding box center [499, 247] width 97 height 22
click at [518, 248] on button "Установить начало" at bounding box center [499, 247] width 97 height 22
click at [518, 248] on button "Установить конец" at bounding box center [499, 247] width 97 height 22
click at [518, 248] on button "Установить начало" at bounding box center [499, 247] width 97 height 22
click at [518, 248] on button "Установить конец" at bounding box center [499, 247] width 97 height 22
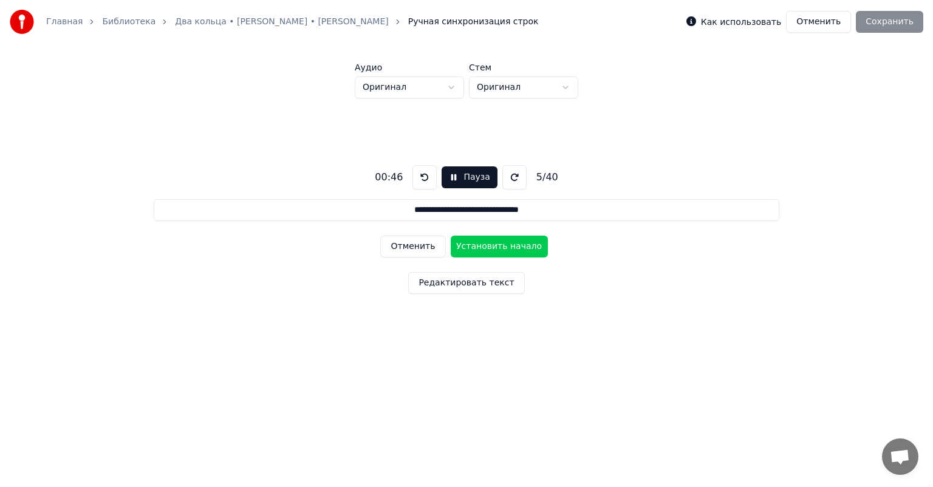
click at [518, 248] on button "Установить начало" at bounding box center [499, 247] width 97 height 22
click at [518, 248] on button "Установить конец" at bounding box center [499, 247] width 97 height 22
click at [518, 248] on button "Установить начало" at bounding box center [499, 247] width 97 height 22
click at [518, 248] on button "Установить конец" at bounding box center [499, 247] width 97 height 22
click at [518, 248] on button "Установить начало" at bounding box center [499, 247] width 97 height 22
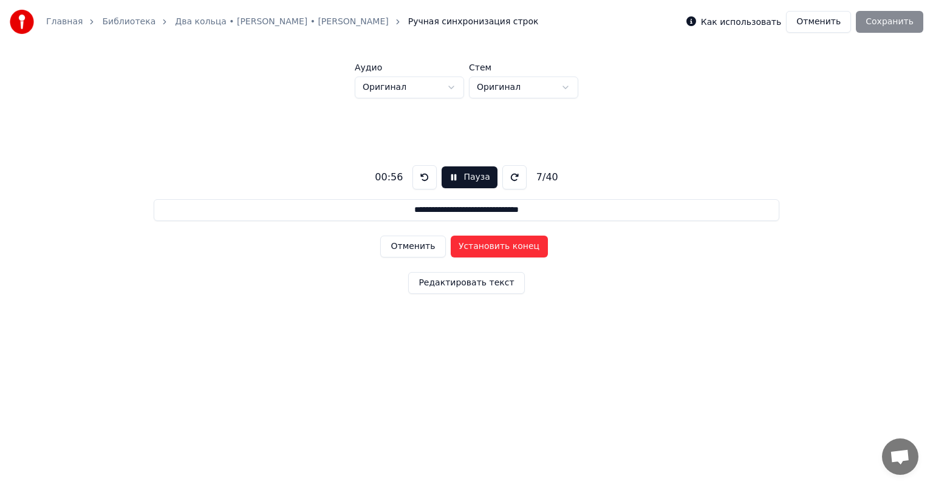
click at [518, 248] on button "Установить конец" at bounding box center [499, 247] width 97 height 22
click at [518, 248] on button "Установить начало" at bounding box center [499, 247] width 97 height 22
click at [518, 248] on button "Установить конец" at bounding box center [499, 247] width 97 height 22
click at [518, 248] on button "Установить начало" at bounding box center [499, 247] width 97 height 22
click at [518, 248] on button "Установить конец" at bounding box center [499, 247] width 97 height 22
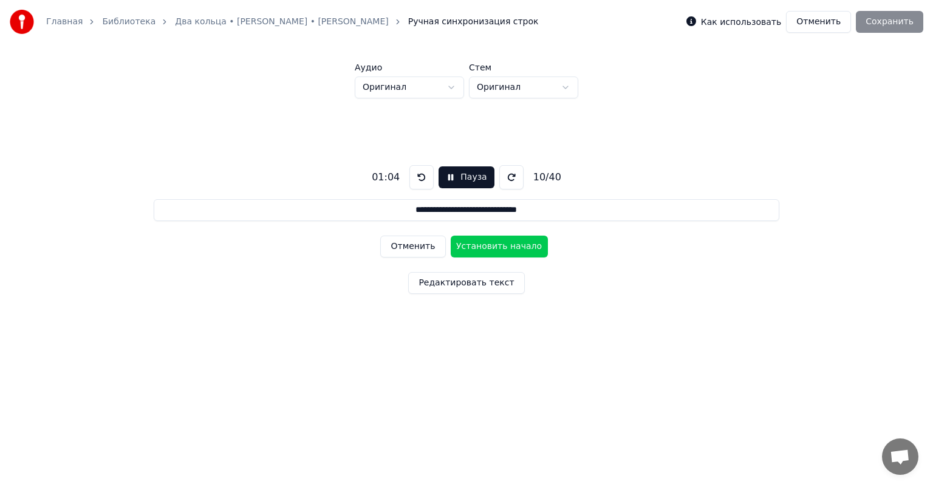
click at [518, 248] on button "Установить начало" at bounding box center [499, 247] width 97 height 22
click at [518, 248] on button "Установить конец" at bounding box center [499, 247] width 97 height 22
click at [518, 248] on button "Установить начало" at bounding box center [499, 247] width 97 height 22
click at [518, 248] on button "Установить конец" at bounding box center [499, 247] width 97 height 22
click at [518, 248] on button "Установить начало" at bounding box center [499, 247] width 97 height 22
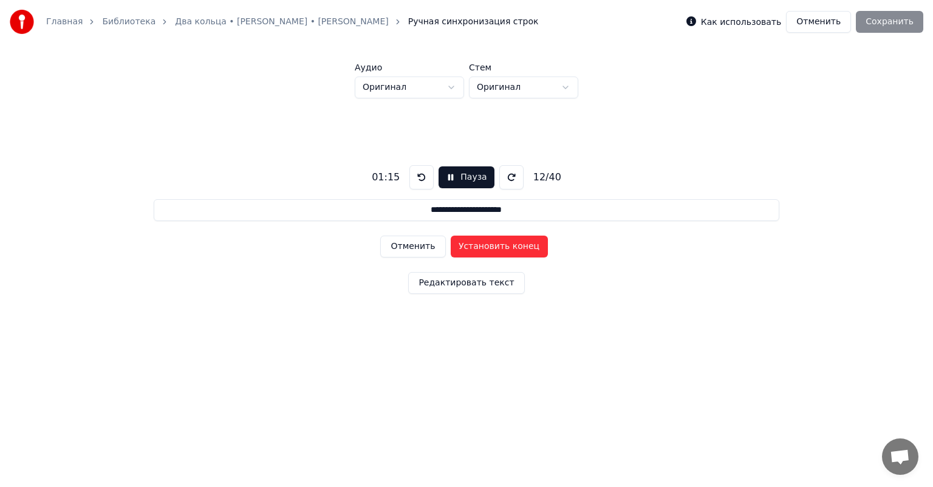
click at [518, 248] on button "Установить конец" at bounding box center [499, 247] width 97 height 22
click at [518, 248] on button "Установить начало" at bounding box center [499, 247] width 97 height 22
click at [518, 248] on button "Установить конец" at bounding box center [499, 247] width 97 height 22
click at [518, 248] on button "Установить начало" at bounding box center [499, 247] width 97 height 22
click at [518, 248] on button "Установить конец" at bounding box center [499, 247] width 97 height 22
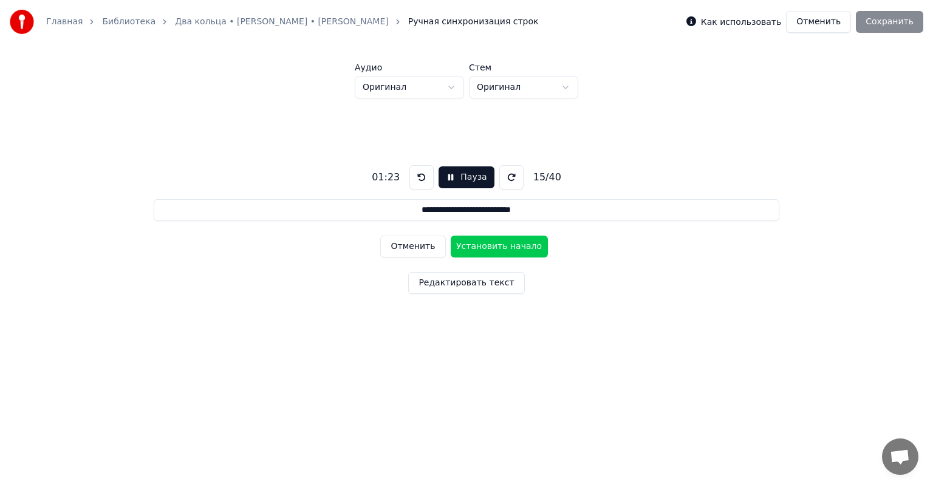
click at [518, 248] on button "Установить начало" at bounding box center [499, 247] width 97 height 22
click at [518, 248] on button "Установить конец" at bounding box center [499, 247] width 97 height 22
click at [518, 248] on button "Установить начало" at bounding box center [499, 247] width 97 height 22
click at [518, 248] on button "Установить конец" at bounding box center [499, 247] width 97 height 22
click at [518, 248] on button "Установить начало" at bounding box center [499, 247] width 97 height 22
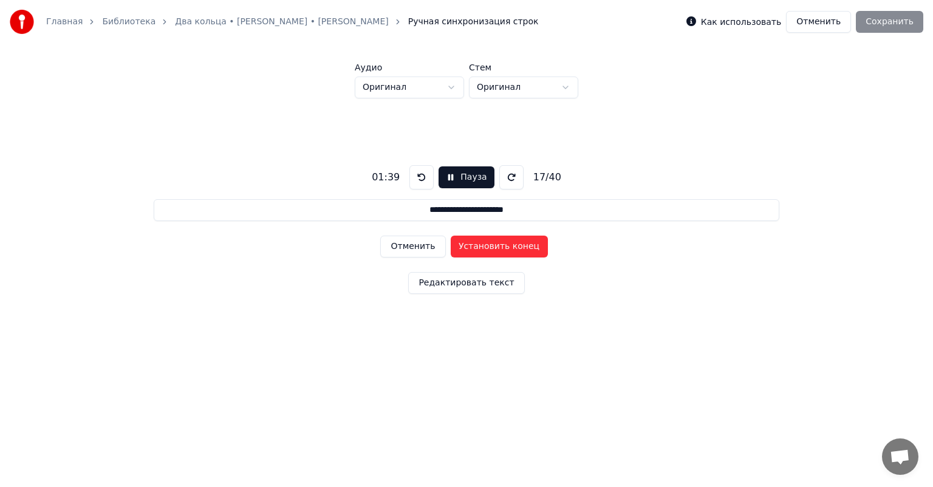
click at [518, 248] on button "Установить конец" at bounding box center [499, 247] width 97 height 22
click at [518, 248] on button "Установить начало" at bounding box center [499, 247] width 97 height 22
click at [518, 248] on button "Установить конец" at bounding box center [499, 247] width 97 height 22
click at [518, 248] on button "Установить начало" at bounding box center [499, 247] width 97 height 22
click at [518, 248] on button "Установить конец" at bounding box center [499, 247] width 97 height 22
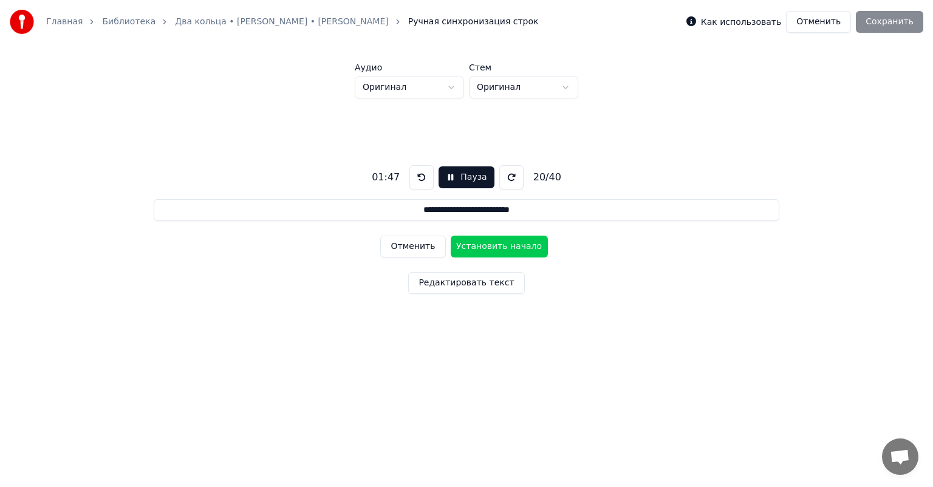
click at [518, 248] on button "Установить начало" at bounding box center [499, 247] width 97 height 22
click at [518, 248] on button "Установить конец" at bounding box center [499, 247] width 97 height 22
click at [518, 248] on button "Установить начало" at bounding box center [499, 247] width 97 height 22
click at [518, 248] on button "Установить конец" at bounding box center [499, 247] width 97 height 22
click at [518, 248] on button "Установить начало" at bounding box center [499, 247] width 97 height 22
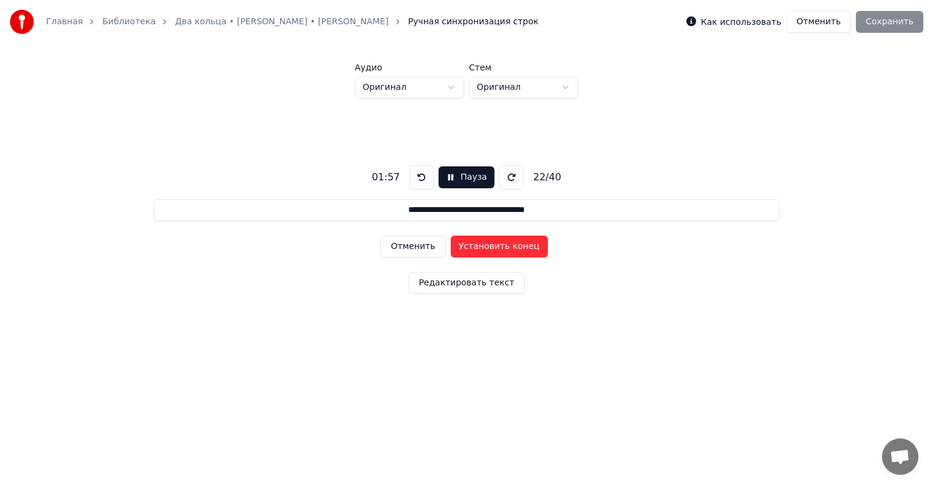
click at [518, 248] on button "Установить конец" at bounding box center [499, 247] width 97 height 22
click at [518, 248] on button "Установить начало" at bounding box center [499, 247] width 97 height 22
click at [518, 248] on button "Установить конец" at bounding box center [499, 247] width 97 height 22
click at [518, 248] on button "Установить начало" at bounding box center [499, 247] width 97 height 22
click at [518, 248] on button "Установить конец" at bounding box center [499, 247] width 97 height 22
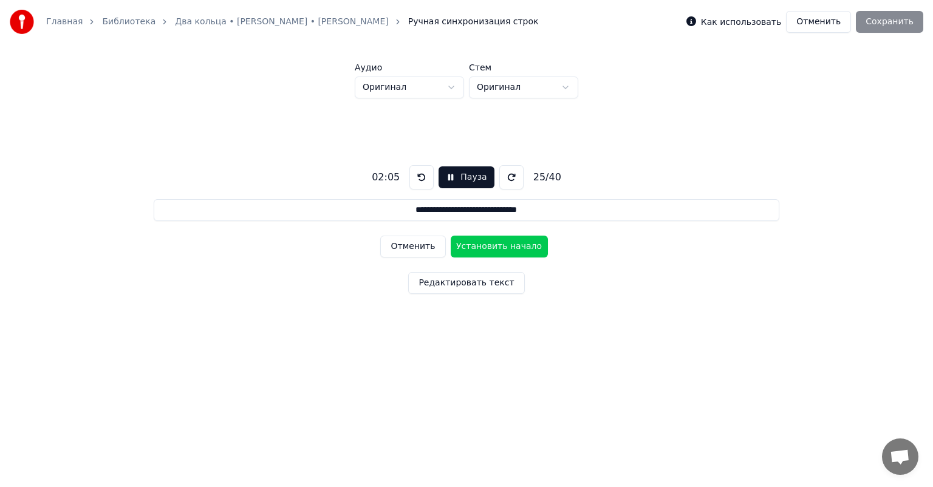
click at [518, 248] on button "Установить начало" at bounding box center [499, 247] width 97 height 22
click at [518, 248] on button "Установить конец" at bounding box center [499, 247] width 97 height 22
click at [518, 248] on button "Установить начало" at bounding box center [499, 247] width 97 height 22
click at [518, 248] on button "Установить конец" at bounding box center [499, 247] width 97 height 22
click at [518, 248] on button "Установить начало" at bounding box center [499, 247] width 97 height 22
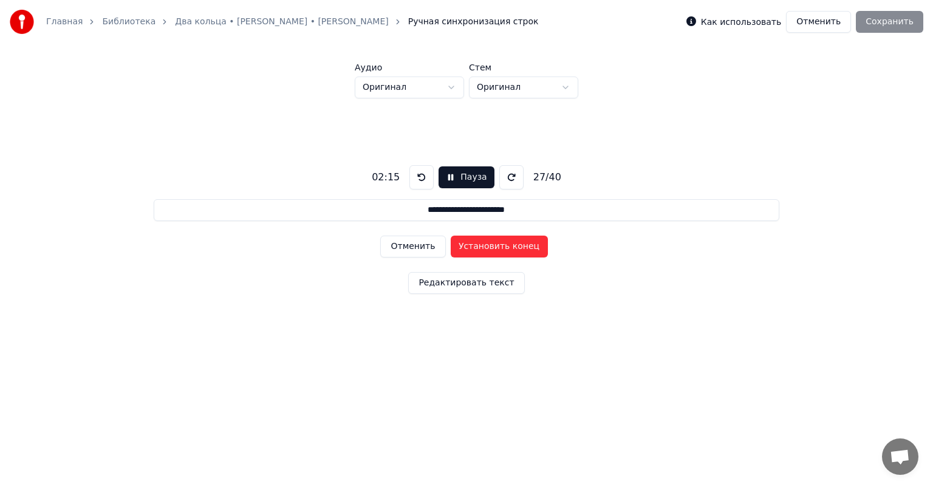
click at [518, 248] on button "Установить конец" at bounding box center [499, 247] width 97 height 22
click at [518, 248] on button "Установить начало" at bounding box center [499, 247] width 97 height 22
click at [518, 248] on button "Установить конец" at bounding box center [499, 247] width 97 height 22
click at [518, 248] on button "Установить начало" at bounding box center [499, 247] width 97 height 22
click at [518, 248] on button "Установить конец" at bounding box center [499, 247] width 97 height 22
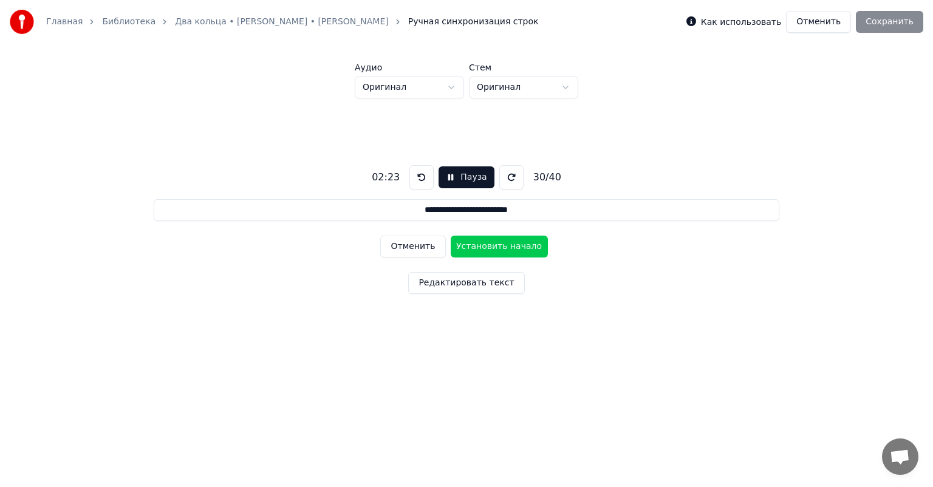
click at [518, 248] on button "Установить начало" at bounding box center [499, 247] width 97 height 22
click at [518, 248] on button "Установить конец" at bounding box center [499, 247] width 97 height 22
click at [518, 248] on button "Установить начало" at bounding box center [499, 247] width 97 height 22
click at [518, 248] on button "Установить конец" at bounding box center [499, 247] width 97 height 22
click at [518, 248] on button "Установить начало" at bounding box center [499, 247] width 97 height 22
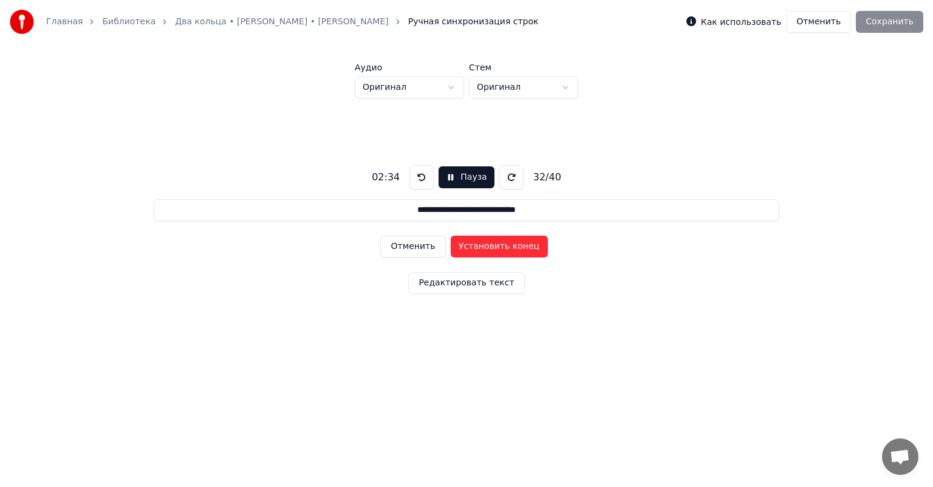
click at [518, 248] on button "Установить конец" at bounding box center [499, 247] width 97 height 22
click at [518, 248] on button "Установить начало" at bounding box center [499, 247] width 97 height 22
click at [518, 248] on button "Установить конец" at bounding box center [499, 247] width 97 height 22
click at [518, 248] on button "Установить начало" at bounding box center [499, 247] width 97 height 22
click at [518, 248] on button "Установить конец" at bounding box center [499, 247] width 97 height 22
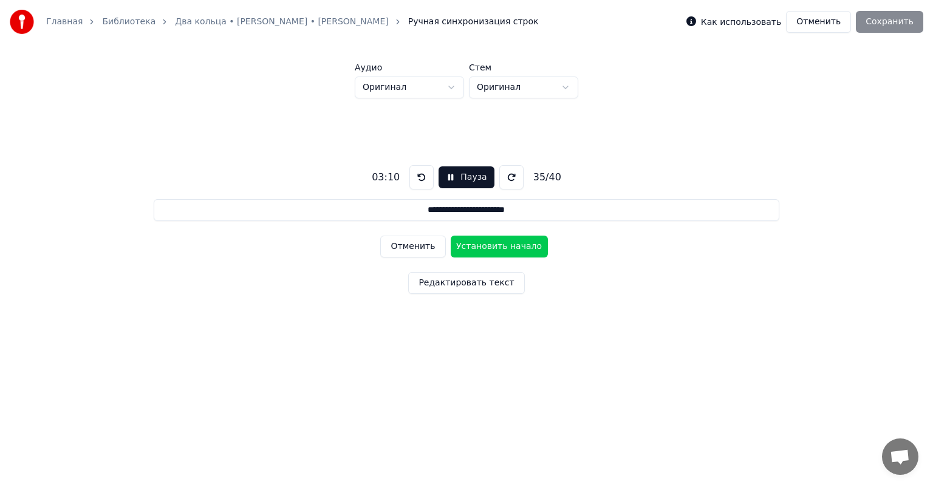
click at [518, 248] on button "Установить начало" at bounding box center [499, 247] width 97 height 22
click at [518, 248] on button "Установить конец" at bounding box center [499, 247] width 97 height 22
click at [518, 248] on button "Установить начало" at bounding box center [499, 247] width 97 height 22
click at [518, 248] on button "Установить конец" at bounding box center [499, 247] width 97 height 22
click at [518, 248] on button "Установить начало" at bounding box center [499, 247] width 97 height 22
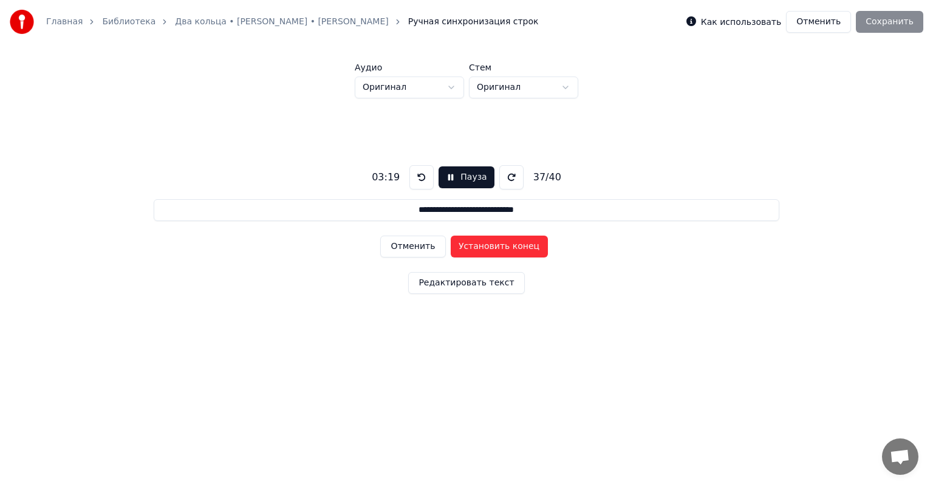
click at [518, 248] on button "Установить конец" at bounding box center [499, 247] width 97 height 22
click at [518, 248] on button "Установить начало" at bounding box center [499, 247] width 97 height 22
click at [518, 248] on button "Установить конец" at bounding box center [499, 247] width 97 height 22
click at [518, 248] on button "Установить начало" at bounding box center [499, 247] width 97 height 22
click at [518, 248] on button "Установить конец" at bounding box center [499, 247] width 97 height 22
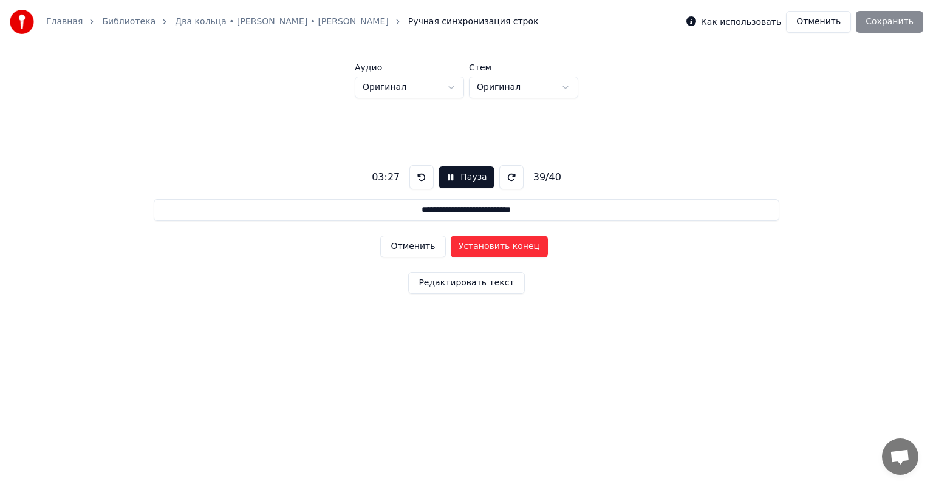
type input "**********"
click at [518, 248] on button "Установить начало" at bounding box center [499, 247] width 97 height 22
click at [518, 248] on button "Установить конец" at bounding box center [499, 247] width 97 height 22
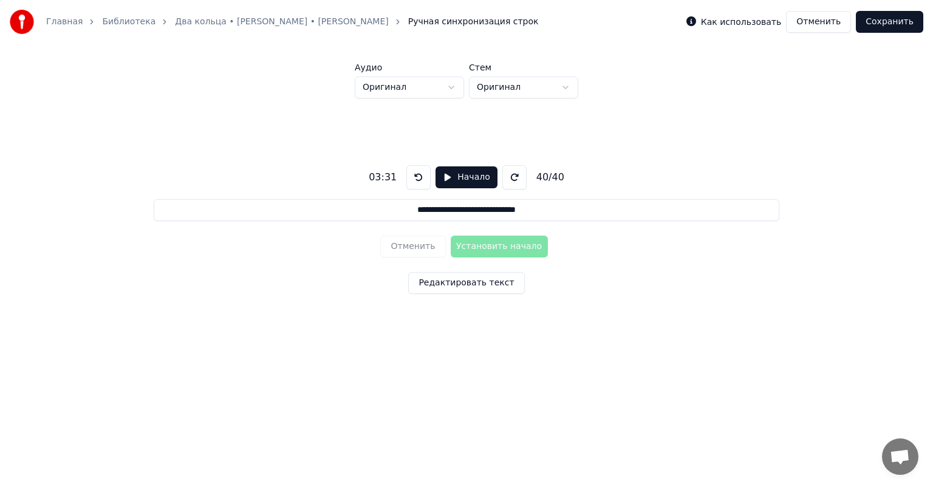
click at [894, 22] on button "Сохранить" at bounding box center [889, 22] width 67 height 22
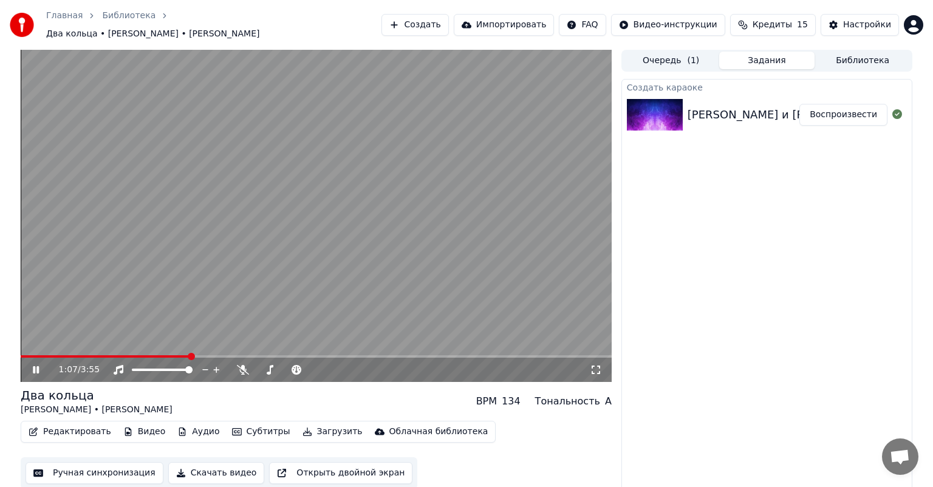
click at [33, 366] on icon at bounding box center [36, 369] width 6 height 7
click at [160, 355] on span at bounding box center [105, 356] width 169 height 2
click at [135, 355] on span at bounding box center [78, 356] width 115 height 2
click at [36, 366] on icon at bounding box center [35, 370] width 7 height 9
click at [36, 365] on icon at bounding box center [44, 370] width 29 height 10
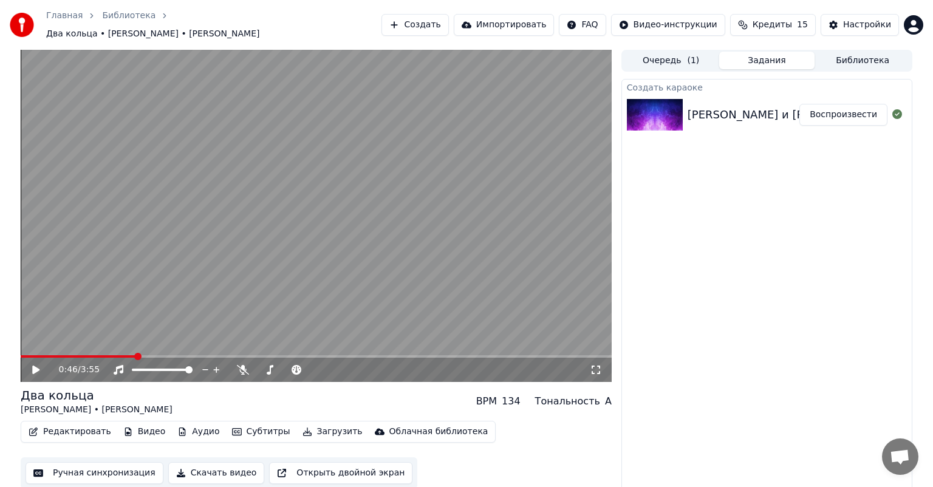
click at [33, 366] on icon at bounding box center [35, 370] width 7 height 9
click at [39, 365] on icon at bounding box center [44, 370] width 29 height 10
click at [519, 18] on button "Импортировать" at bounding box center [504, 25] width 101 height 22
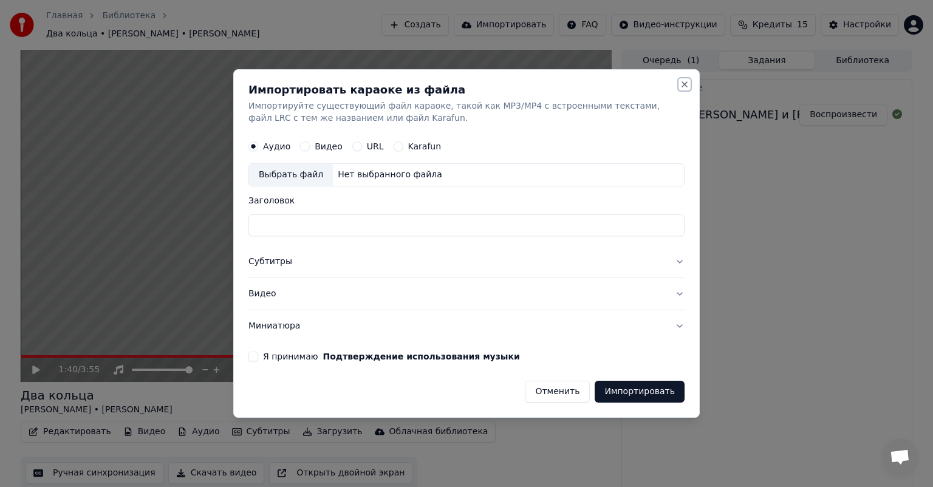
click at [682, 86] on button "Close" at bounding box center [685, 85] width 10 height 10
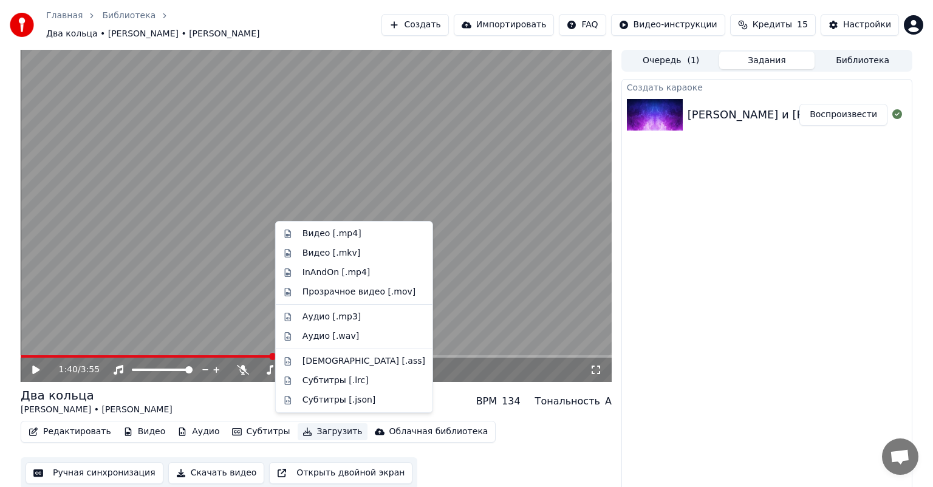
click at [310, 423] on button "Загрузить" at bounding box center [333, 431] width 70 height 17
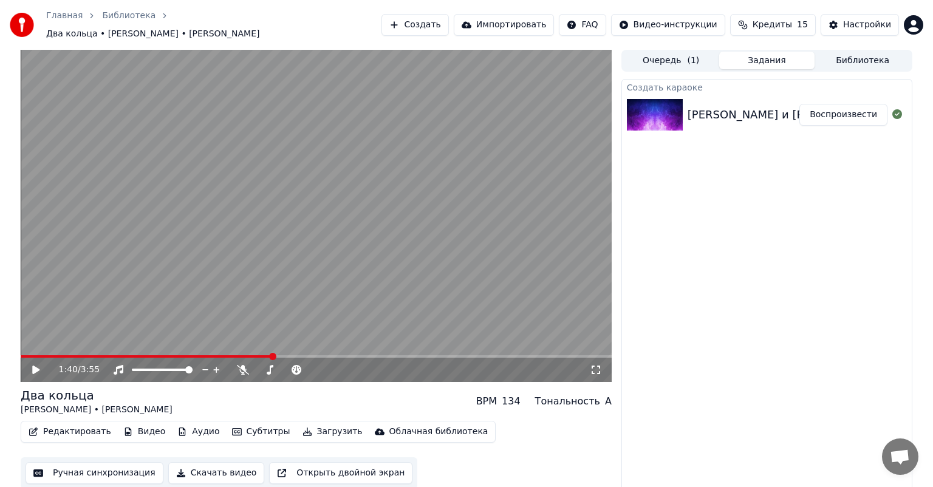
click at [702, 395] on div "Создать караоке [PERSON_NAME] и [PERSON_NAME] - Два кольца Воспроизвести" at bounding box center [766, 286] width 291 height 414
click at [192, 471] on button "Скачать видео" at bounding box center [216, 473] width 97 height 22
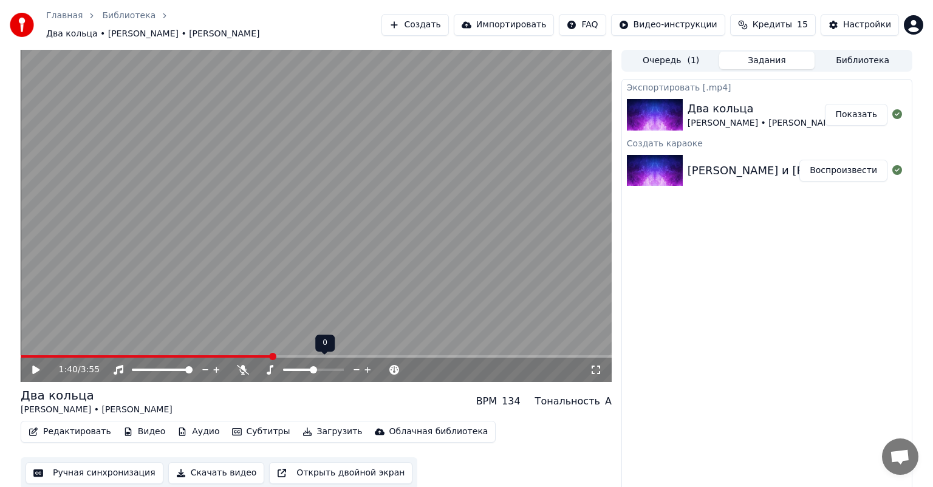
drag, startPoint x: 870, startPoint y: 174, endPoint x: 871, endPoint y: 107, distance: 66.8
click at [871, 107] on div "Экспортировать [.mp4] Два кольца [PERSON_NAME] • [PERSON_NAME] Показать Создать…" at bounding box center [766, 286] width 291 height 414
click at [871, 107] on button "Показать" at bounding box center [856, 115] width 63 height 22
click at [931, 117] on div "1:40 / 3:55 Два кольца [PERSON_NAME] • [PERSON_NAME] BPM 134 Тональность A Реда…" at bounding box center [466, 271] width 933 height 443
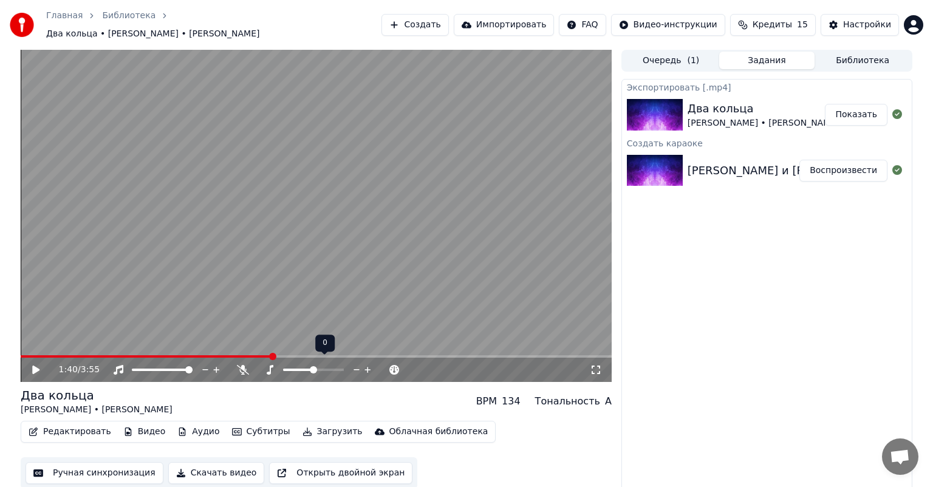
click at [931, 117] on div "1:40 / 3:55 Два кольца [PERSON_NAME] • [PERSON_NAME] BPM 134 Тональность A Реда…" at bounding box center [466, 271] width 933 height 443
